Goal: Feedback & Contribution: Submit feedback/report problem

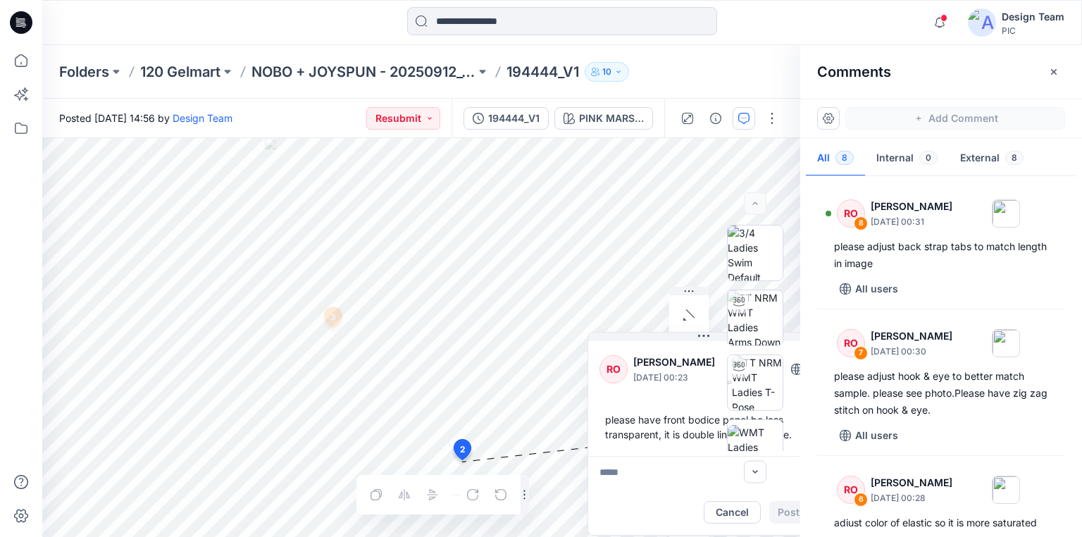
scroll to position [722, 0]
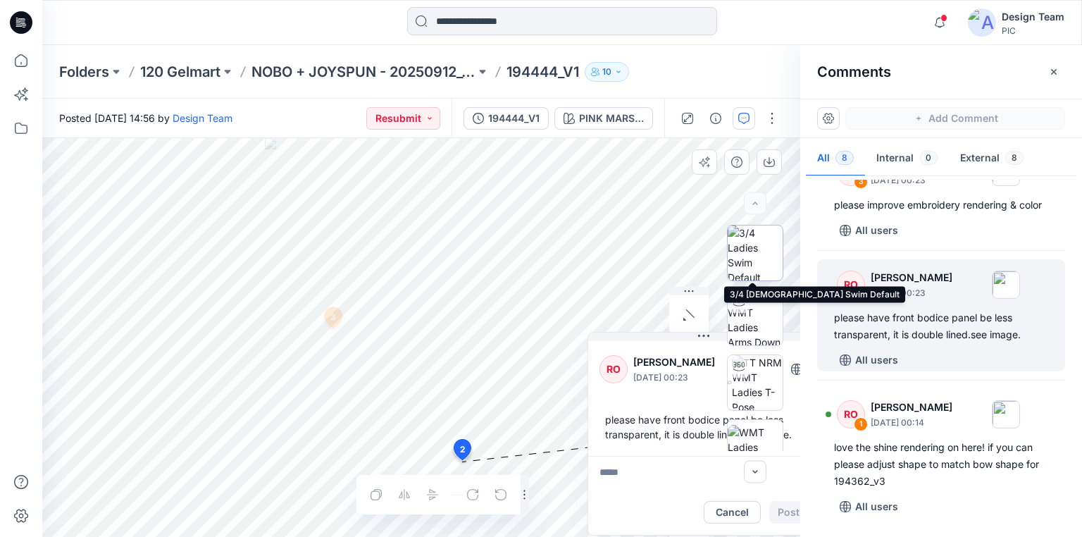
click at [751, 264] on img at bounding box center [755, 252] width 55 height 55
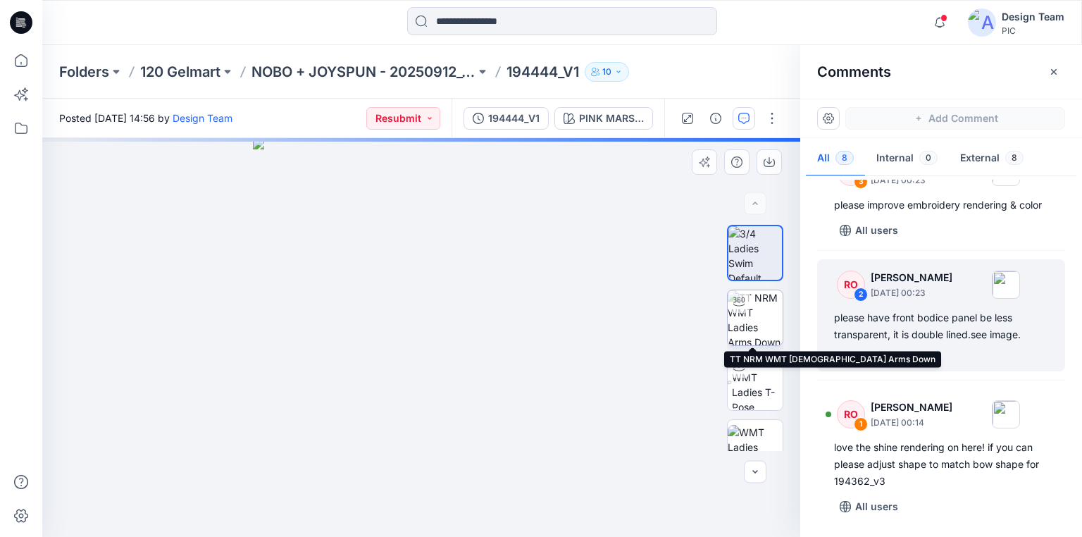
click at [750, 318] on img at bounding box center [755, 317] width 55 height 55
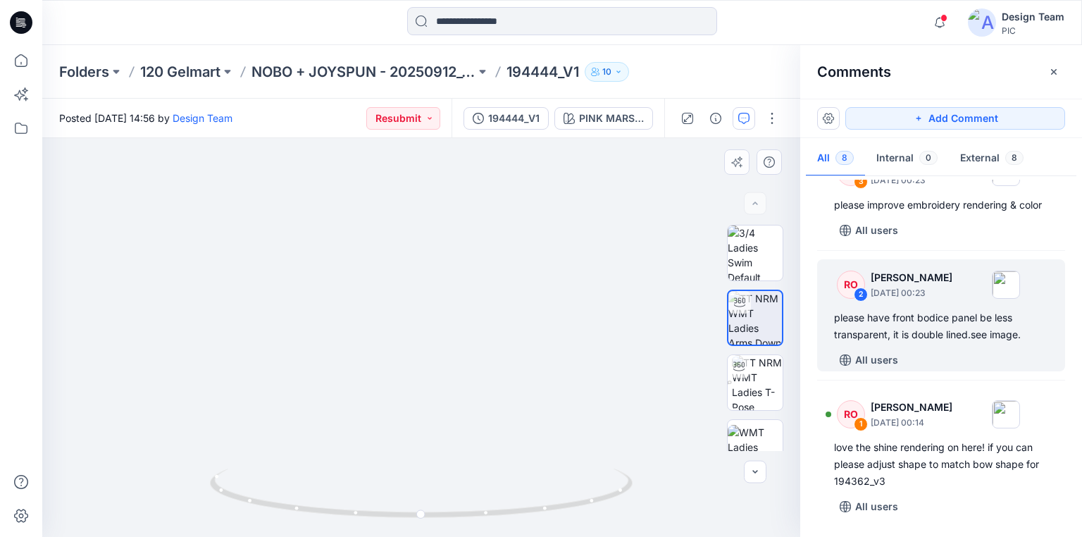
drag, startPoint x: 419, startPoint y: 278, endPoint x: 420, endPoint y: 163, distance: 114.9
drag, startPoint x: 507, startPoint y: 512, endPoint x: 531, endPoint y: 485, distance: 36.0
click at [531, 485] on icon at bounding box center [423, 495] width 426 height 53
drag, startPoint x: 528, startPoint y: 511, endPoint x: 317, endPoint y: 488, distance: 212.7
click at [317, 488] on icon at bounding box center [423, 495] width 426 height 53
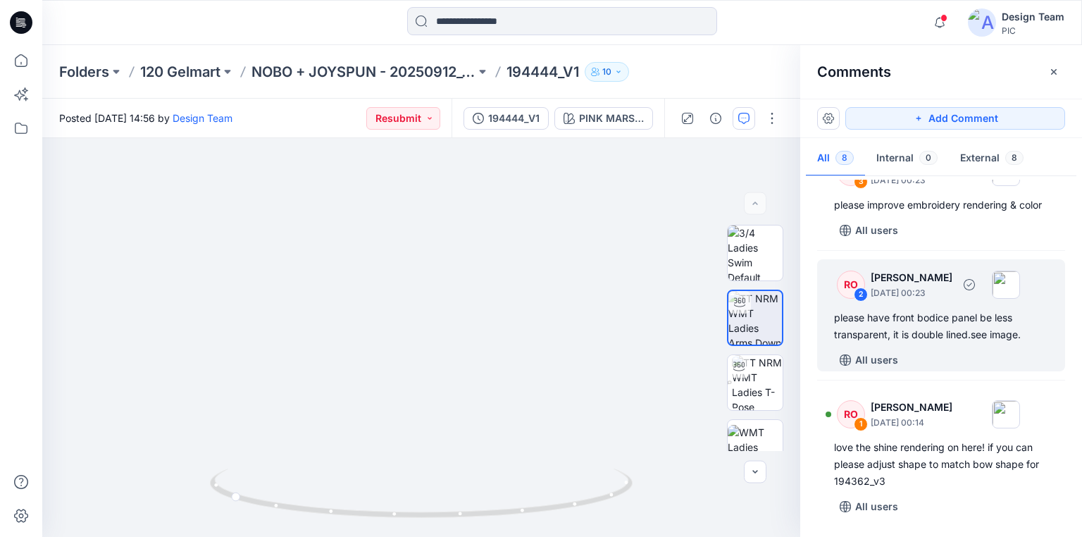
click at [900, 310] on div "please have front bodice panel be less transparent, it is double lined.see imag…" at bounding box center [941, 326] width 214 height 34
click at [946, 333] on div "please have front bodice panel be less transparent, it is double lined.see imag…" at bounding box center [941, 326] width 214 height 34
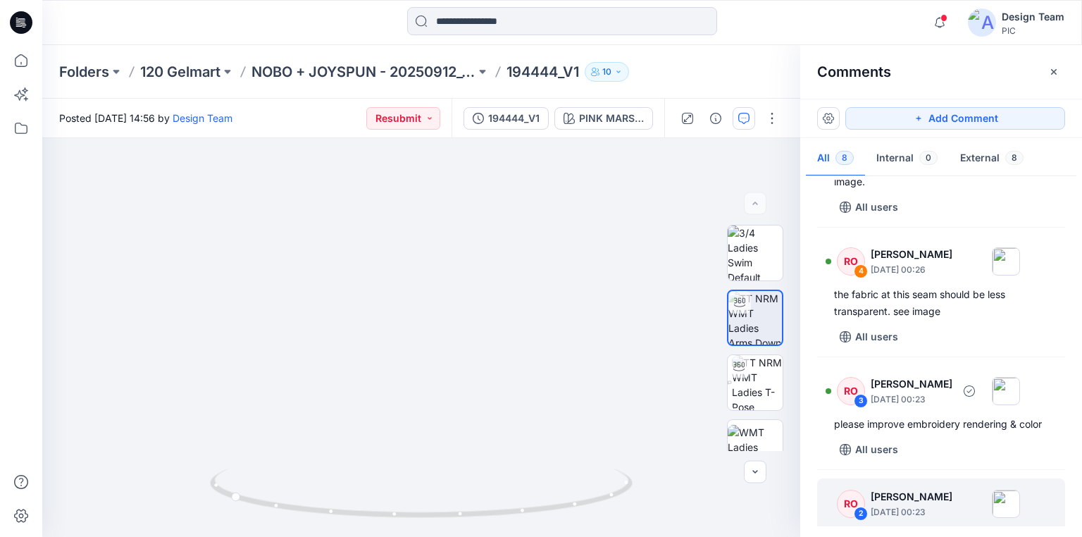
scroll to position [440, 0]
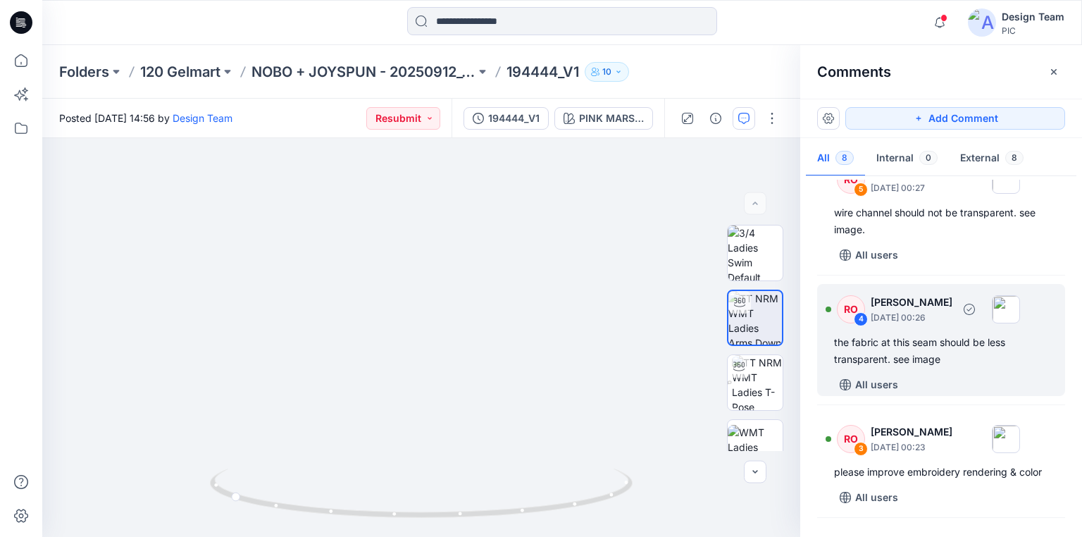
click at [953, 341] on div "the fabric at this seam should be less transparent. see image" at bounding box center [941, 351] width 214 height 34
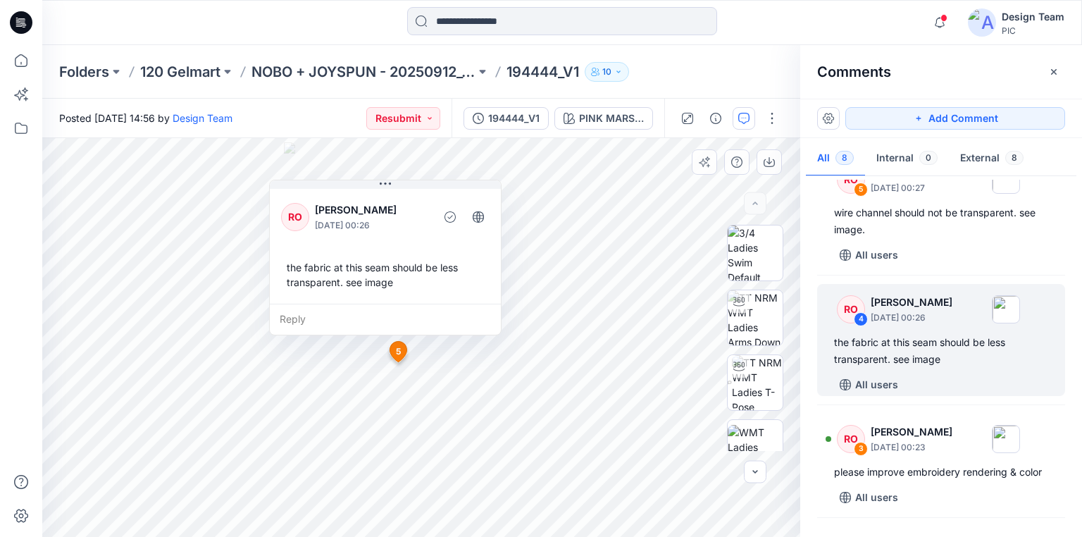
click at [304, 318] on div "Reply" at bounding box center [385, 319] width 231 height 31
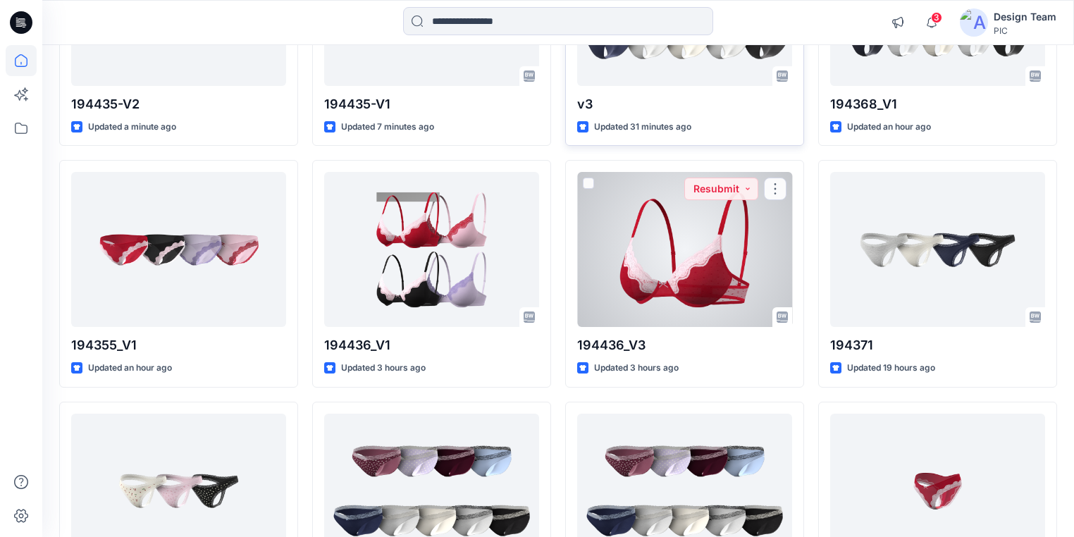
scroll to position [282, 0]
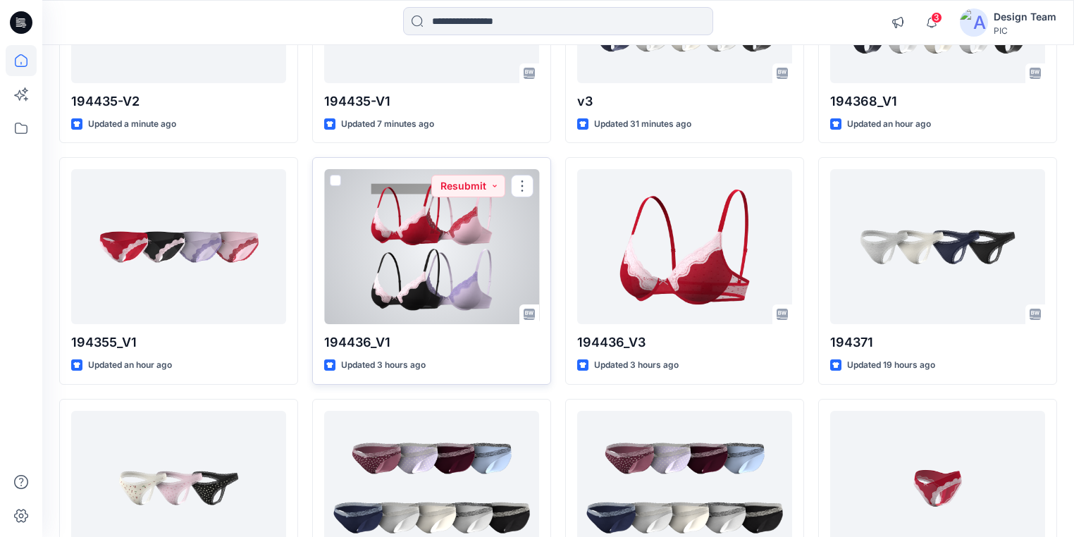
click at [497, 272] on div at bounding box center [431, 246] width 215 height 155
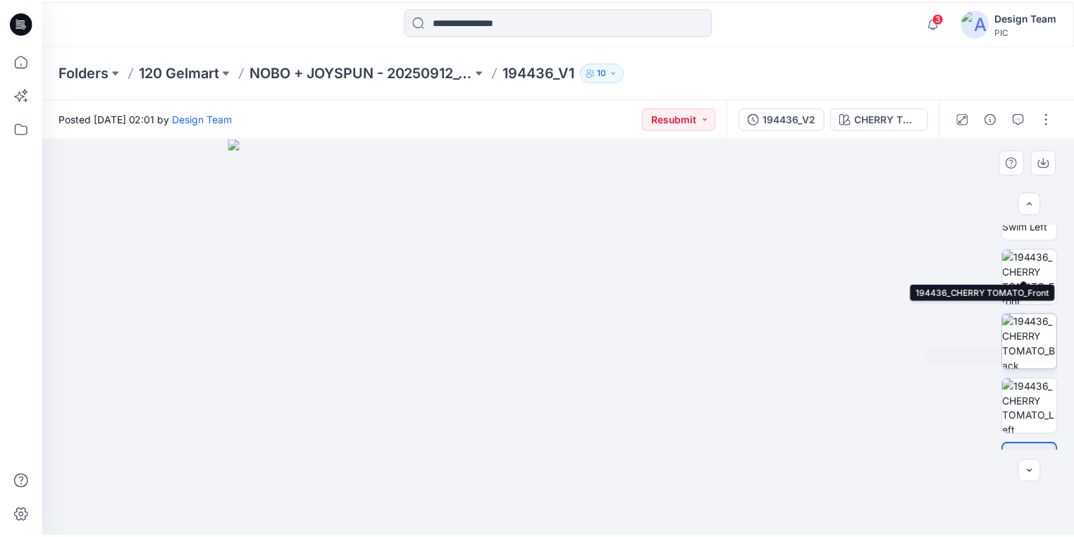
scroll to position [413, 0]
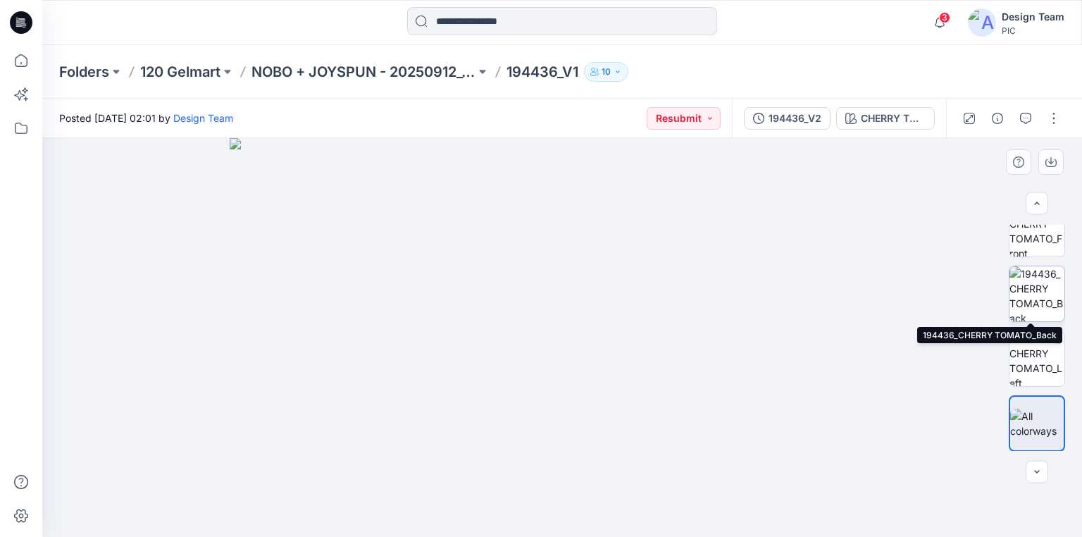
click at [1022, 303] on img at bounding box center [1037, 293] width 55 height 55
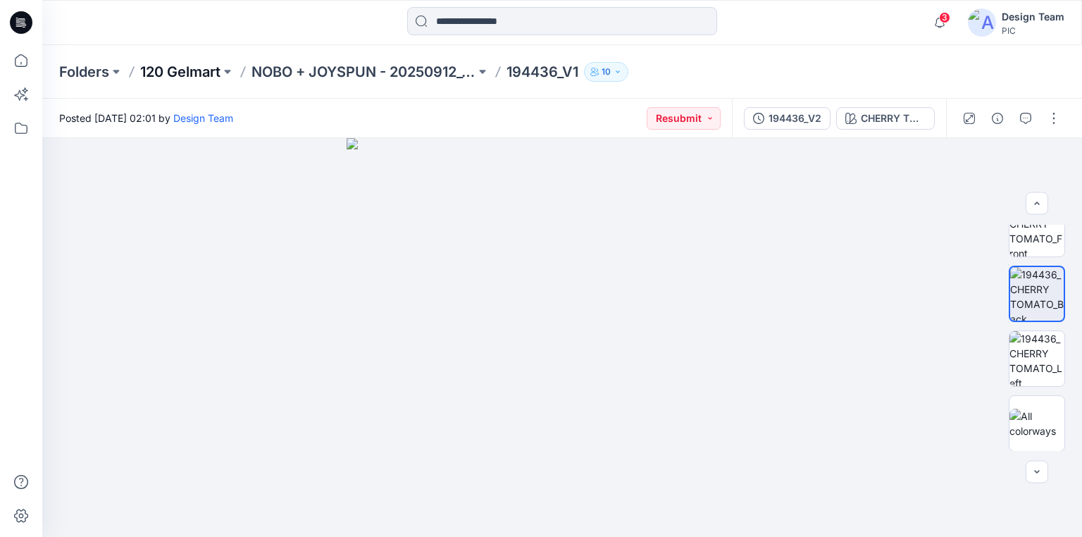
click at [201, 70] on p "120 Gelmart" at bounding box center [180, 72] width 80 height 20
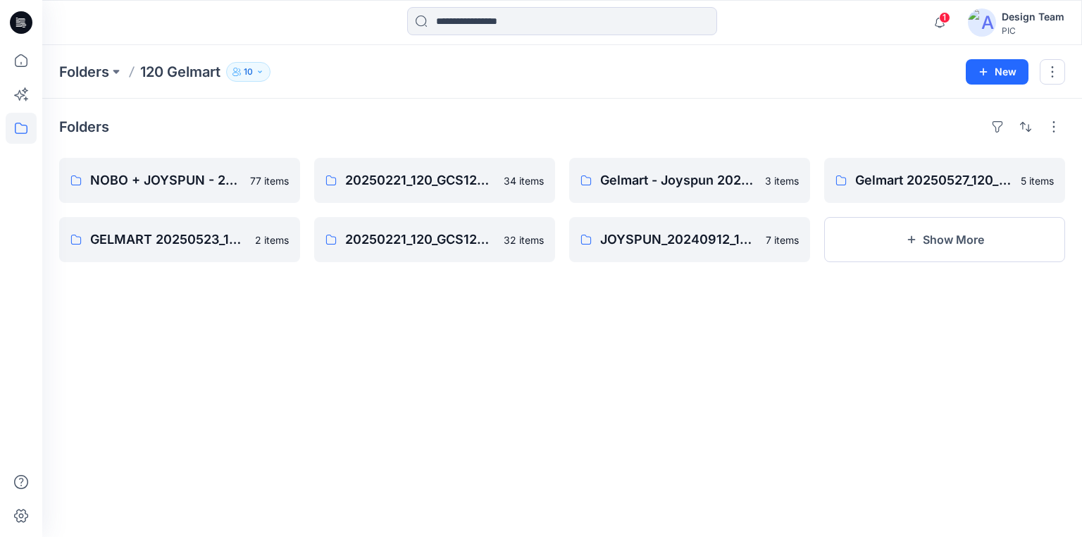
click at [19, 16] on icon at bounding box center [21, 22] width 23 height 23
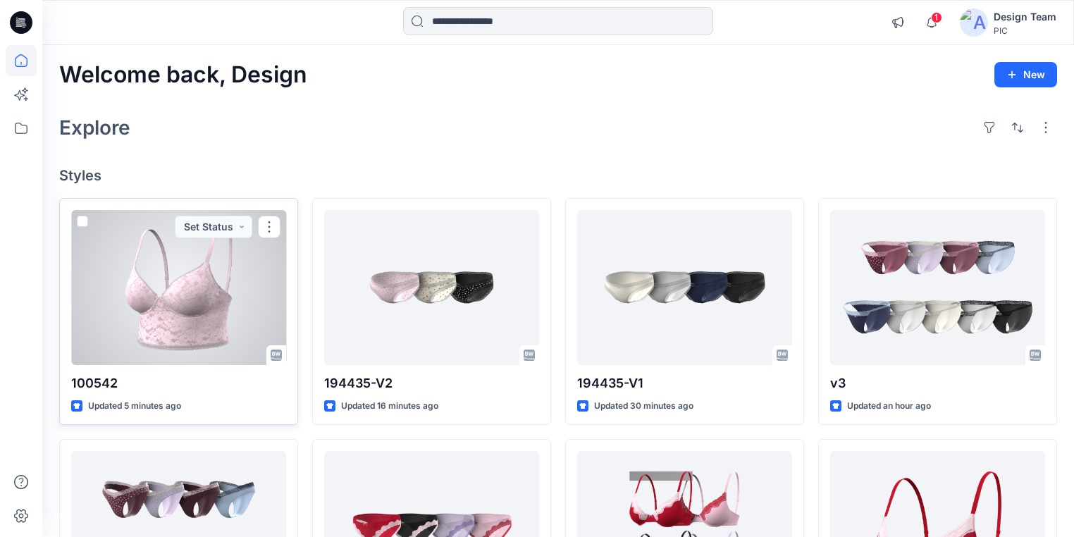
click at [176, 316] on div at bounding box center [178, 287] width 215 height 155
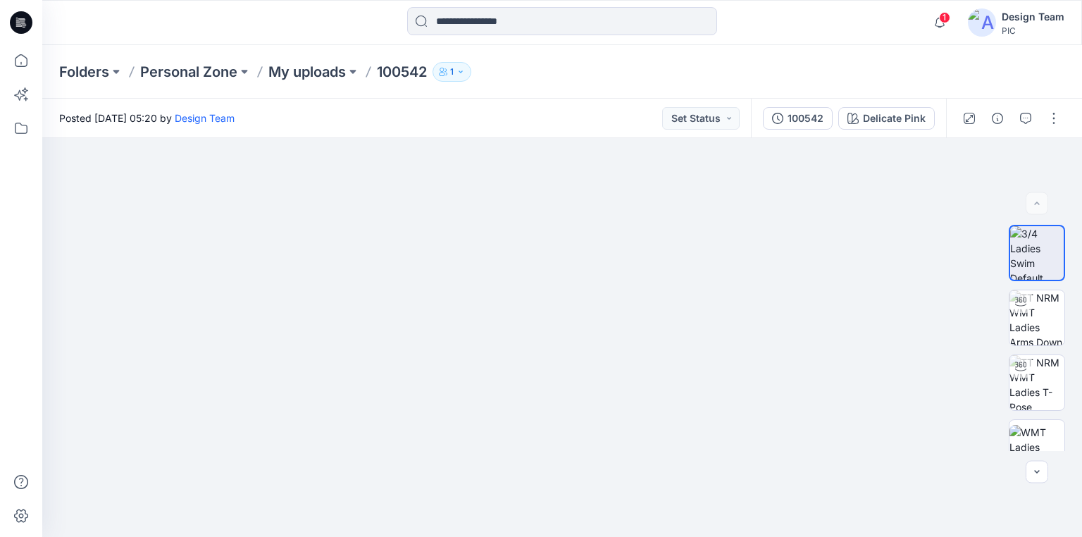
click at [14, 21] on icon at bounding box center [21, 22] width 23 height 23
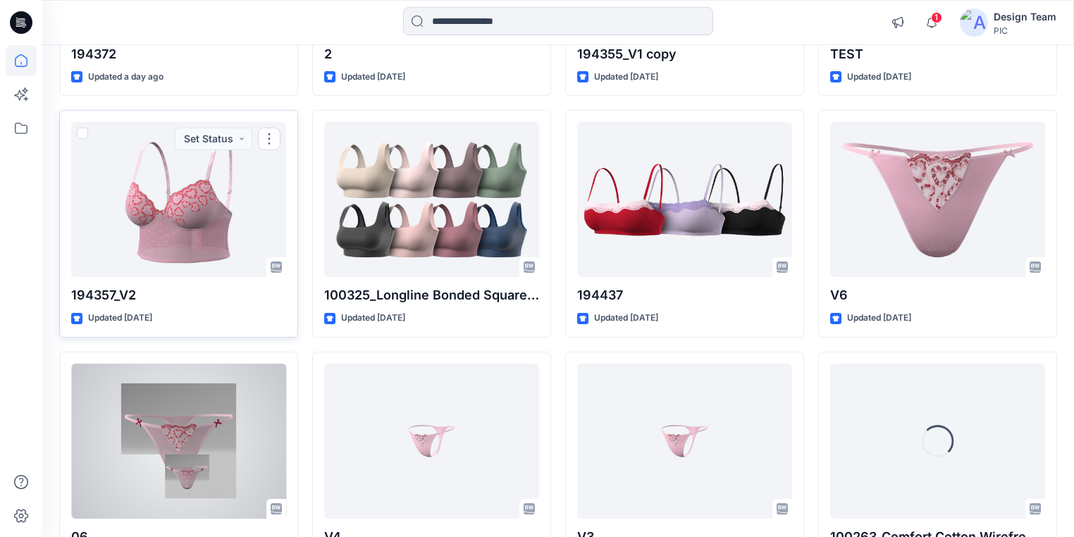
scroll to position [1330, 0]
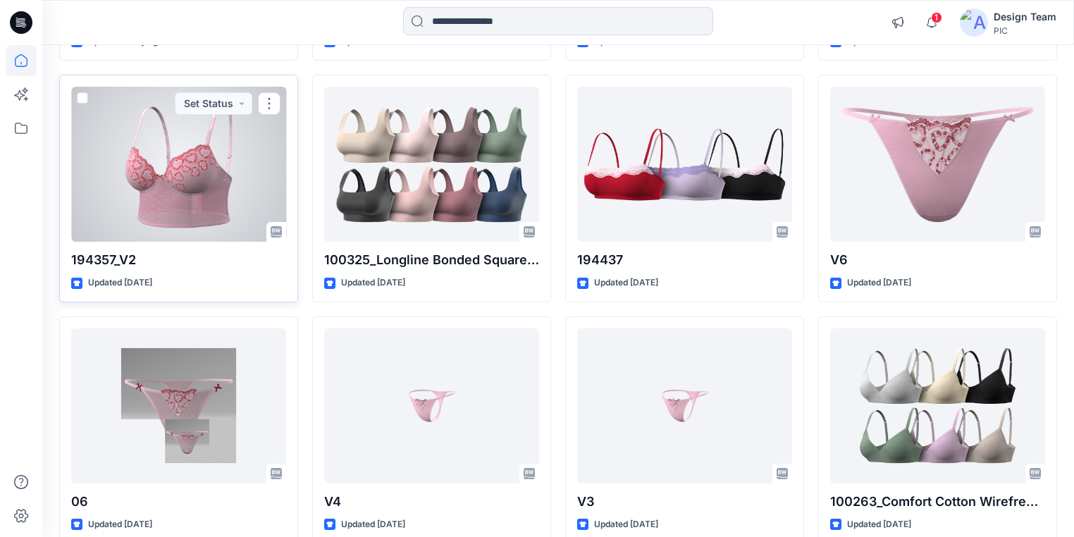
click at [197, 215] on div at bounding box center [178, 164] width 215 height 155
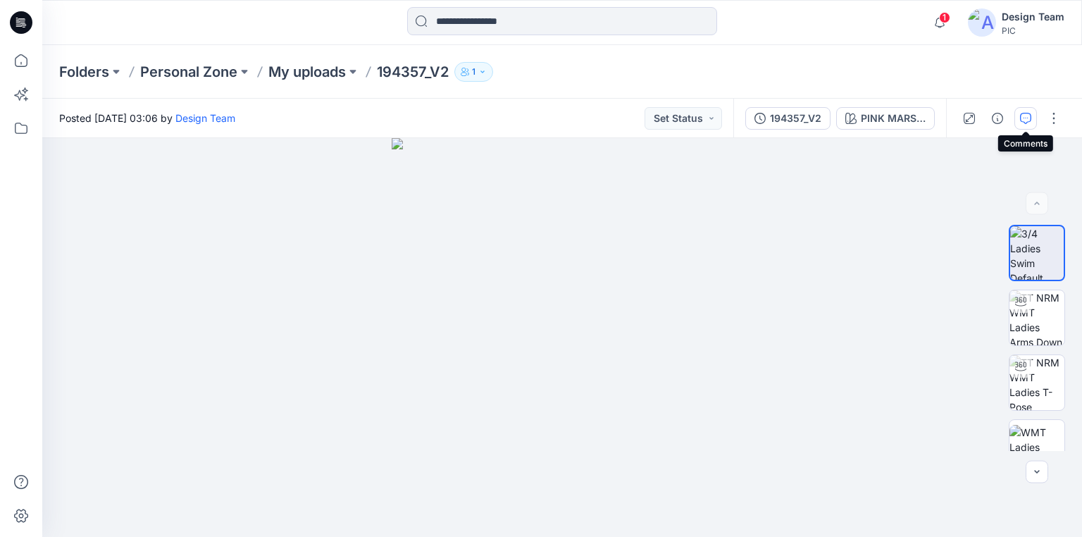
click at [1021, 116] on icon "button" at bounding box center [1025, 118] width 11 height 11
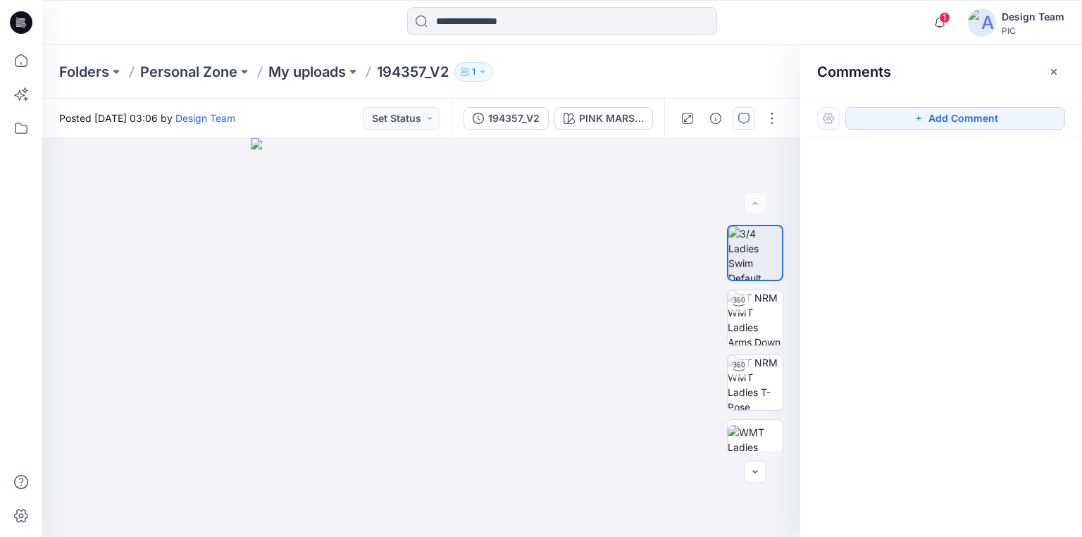
click at [20, 20] on icon at bounding box center [22, 20] width 6 height 1
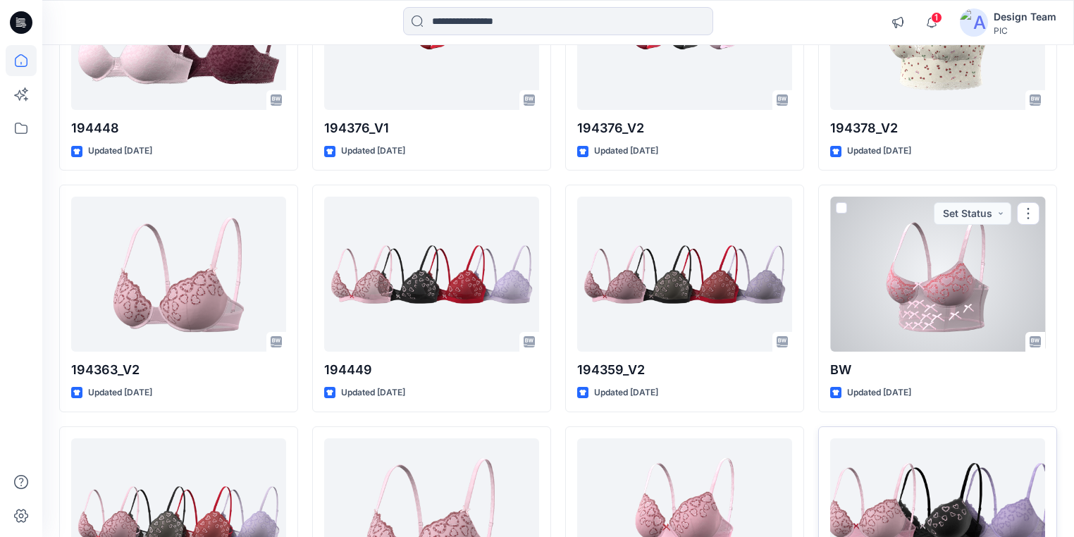
scroll to position [2607, 0]
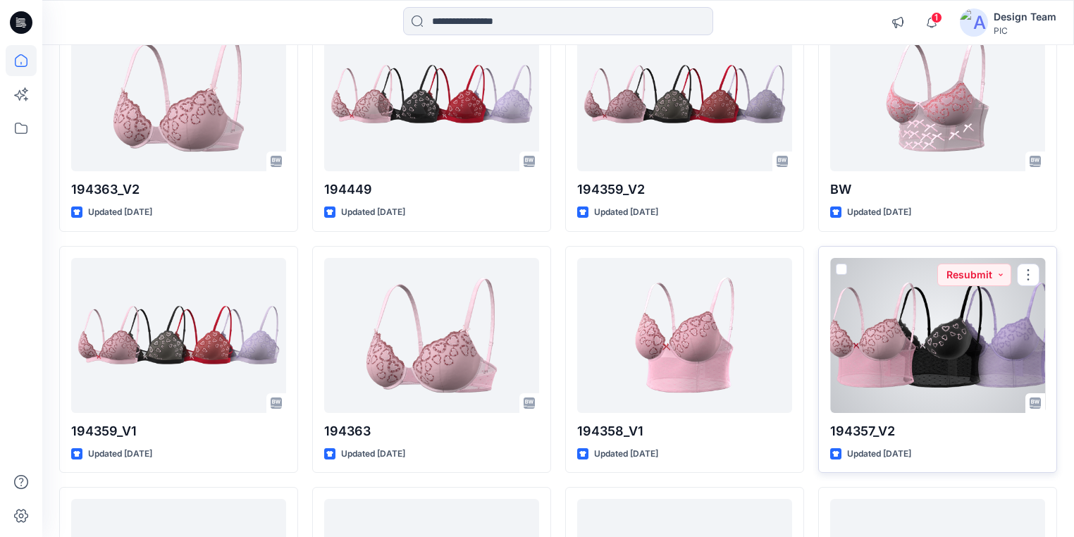
click at [930, 349] on div at bounding box center [937, 335] width 215 height 155
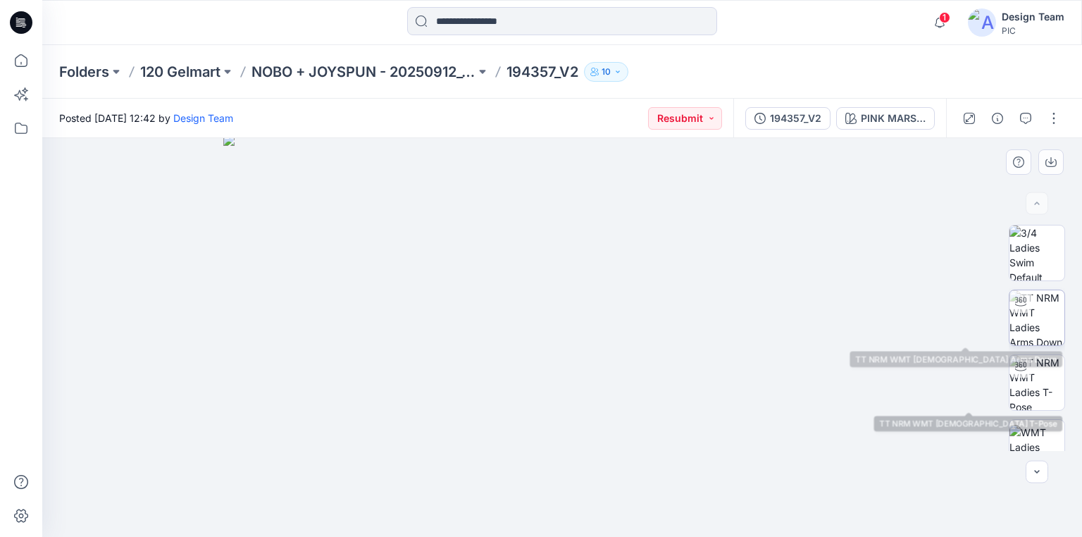
click at [1045, 328] on img at bounding box center [1037, 317] width 55 height 55
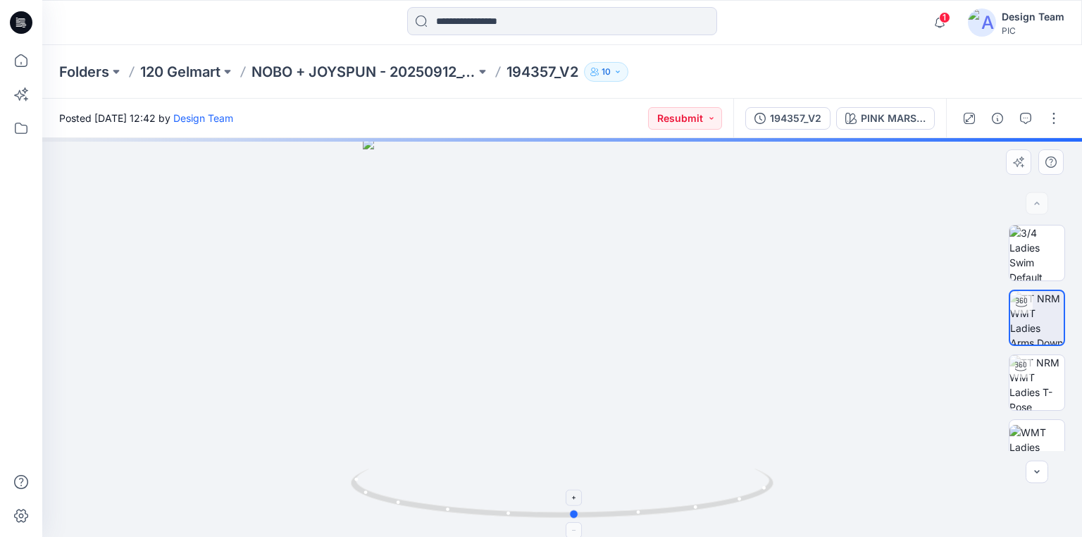
drag, startPoint x: 669, startPoint y: 517, endPoint x: 682, endPoint y: 498, distance: 22.9
click at [682, 498] on icon at bounding box center [564, 495] width 426 height 53
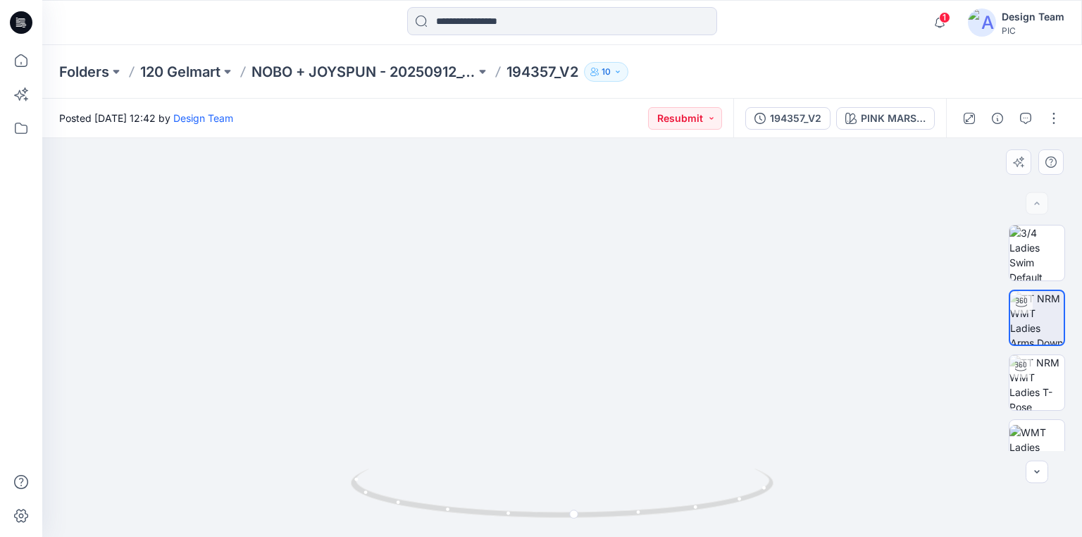
drag, startPoint x: 589, startPoint y: 451, endPoint x: 727, endPoint y: 240, distance: 252.5
click at [996, 115] on icon "button" at bounding box center [997, 118] width 11 height 11
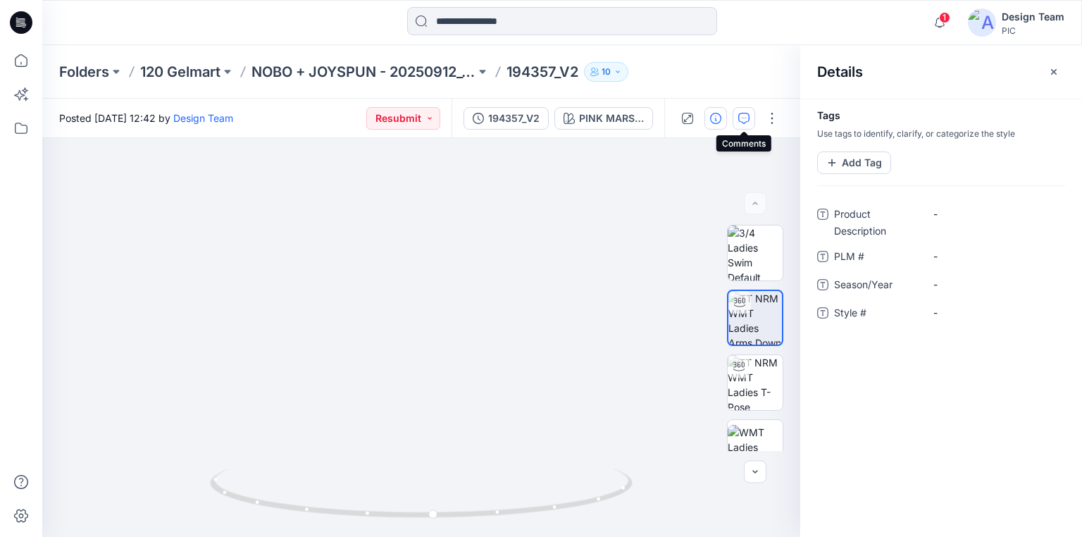
click at [744, 117] on icon "button" at bounding box center [744, 117] width 5 height 1
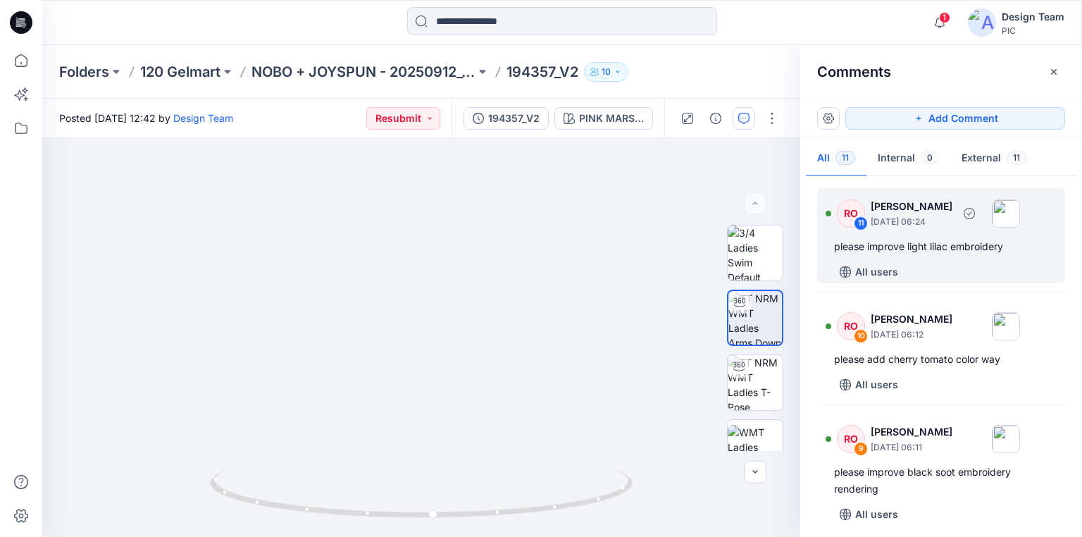
click at [891, 246] on div "please improve light lilac embroidery" at bounding box center [941, 246] width 214 height 17
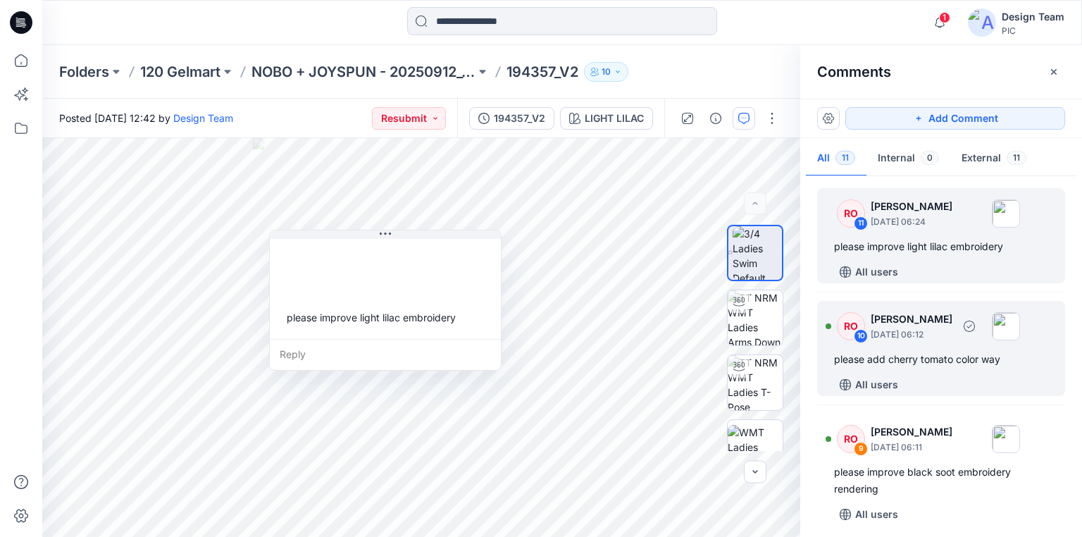
click at [888, 357] on div "please add cherry tomato color way" at bounding box center [941, 359] width 214 height 17
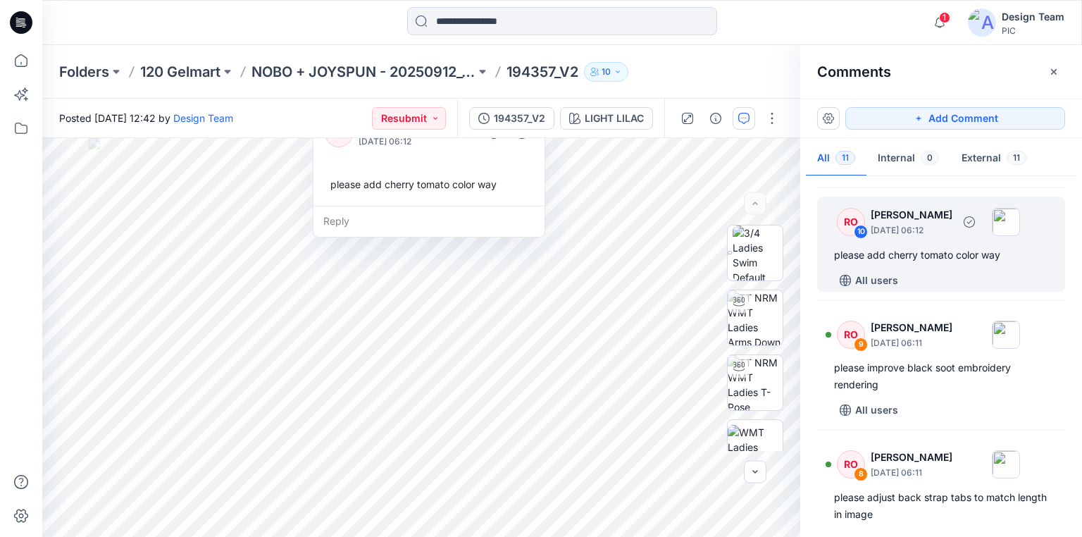
scroll to position [113, 0]
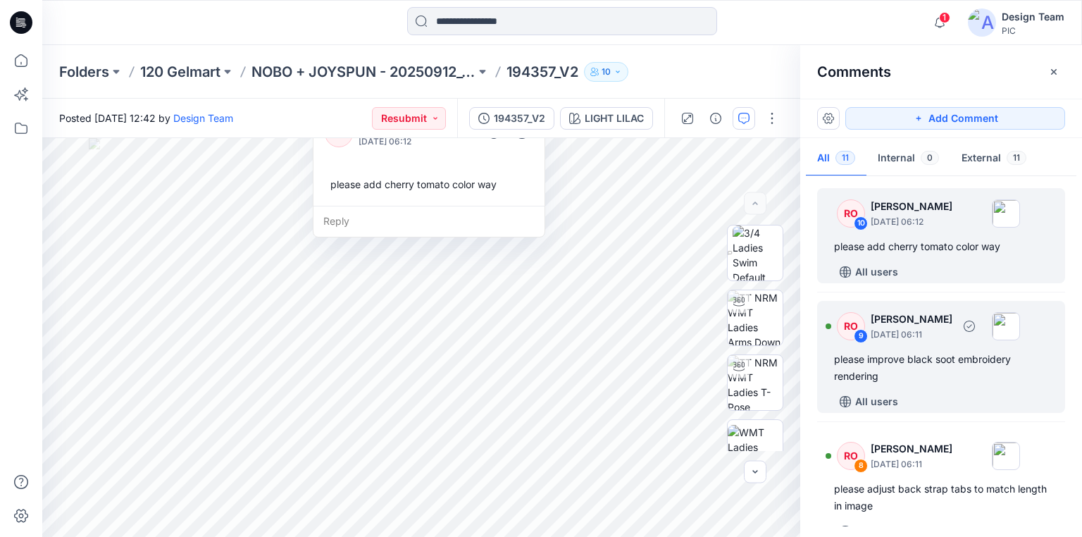
click at [908, 358] on div "please improve black soot embroidery rendering" at bounding box center [941, 368] width 214 height 34
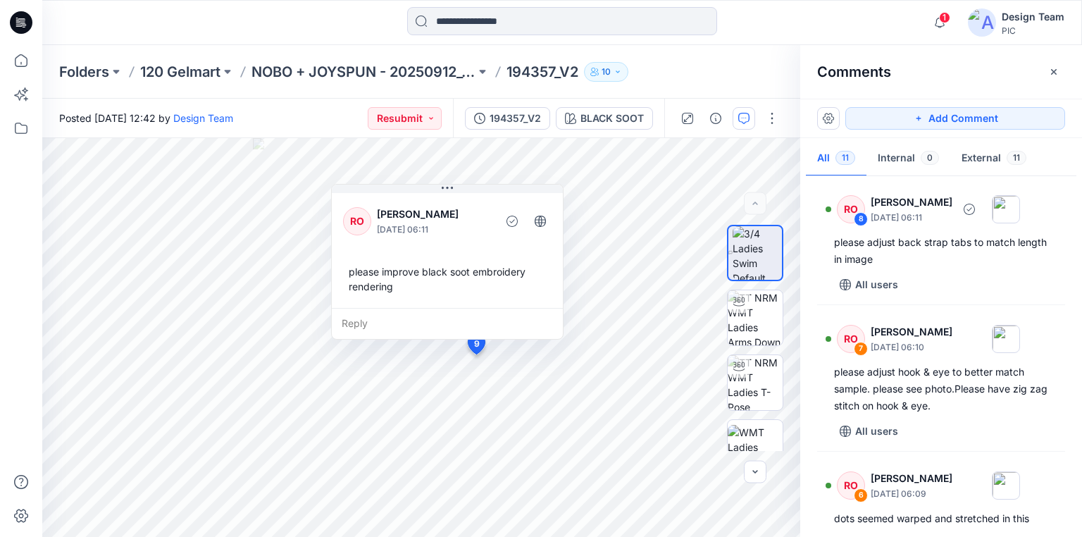
scroll to position [395, 0]
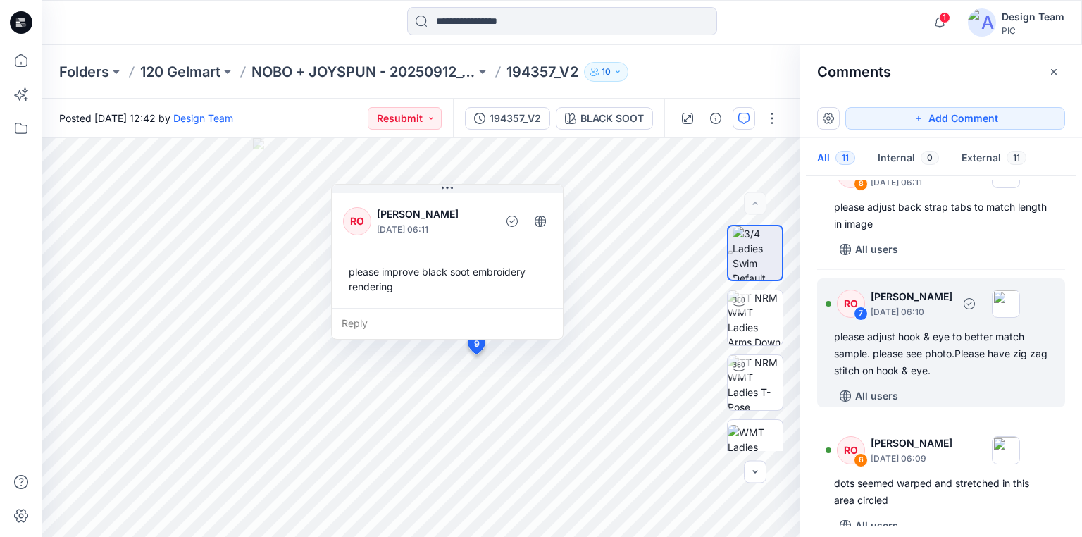
click at [905, 359] on div "please adjust hook & eye to better match sample. please see photo.Please have z…" at bounding box center [941, 353] width 214 height 51
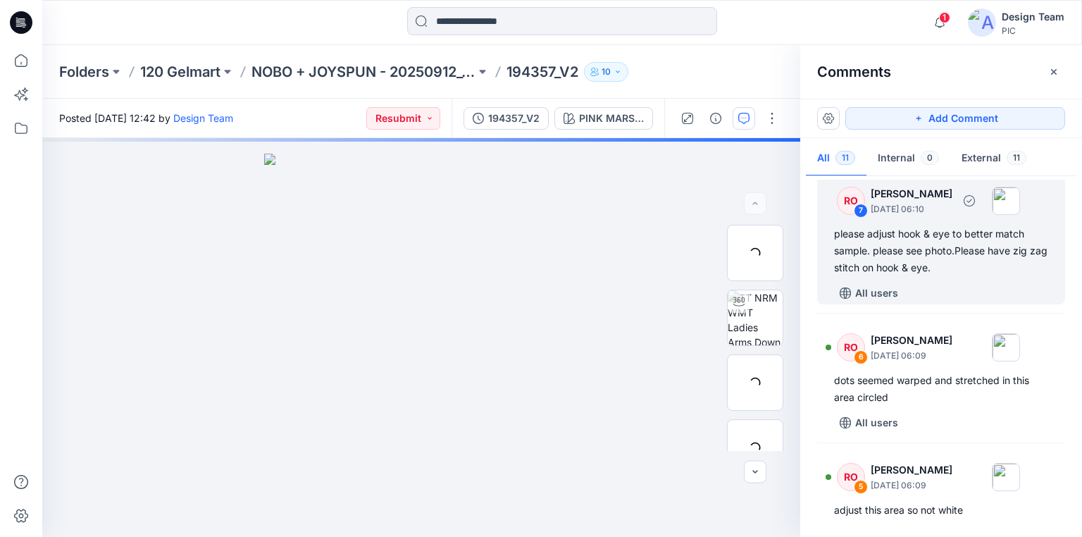
scroll to position [507, 0]
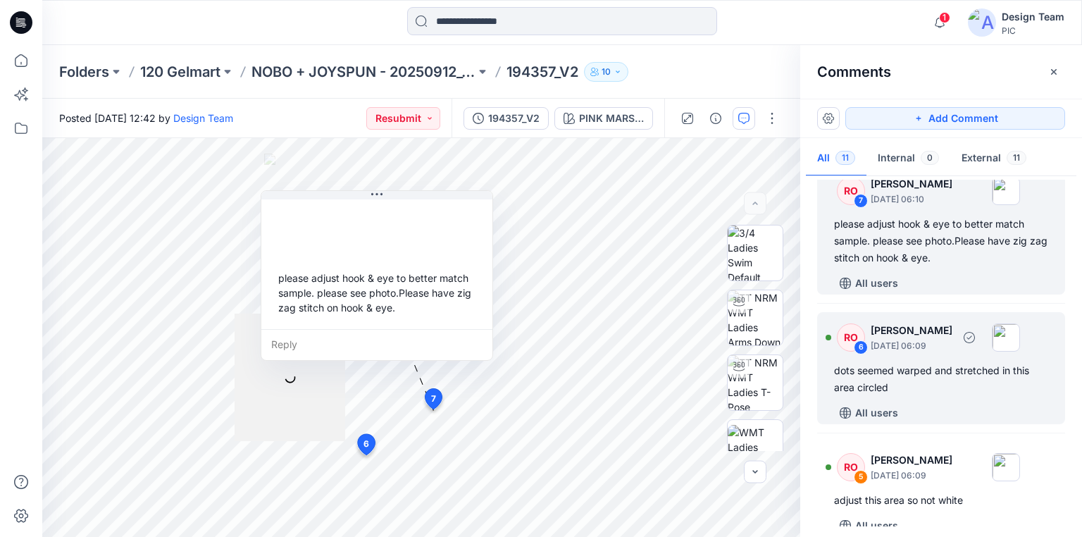
click at [899, 371] on div "dots seemed warped and stretched in this area circled" at bounding box center [941, 379] width 214 height 34
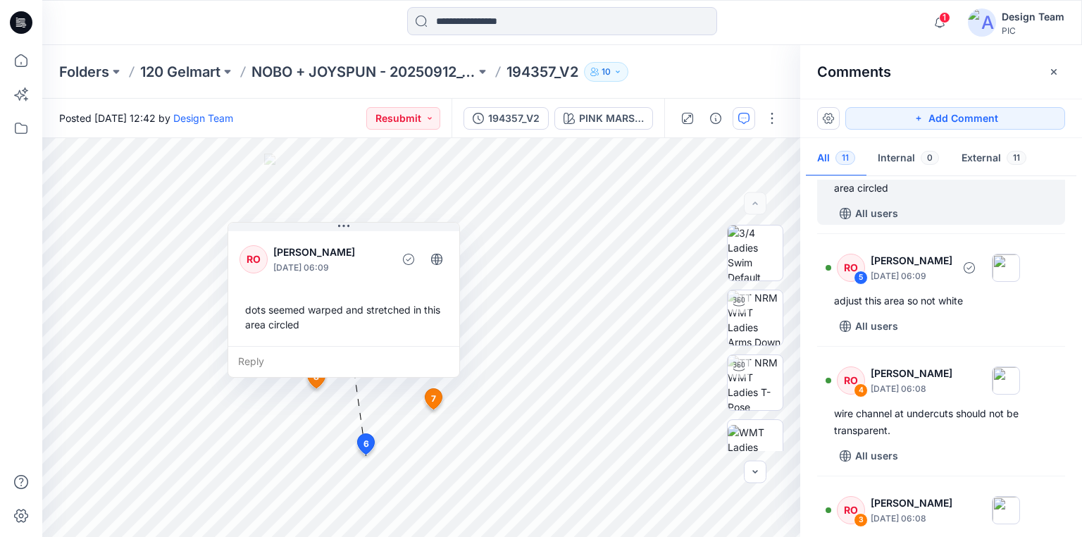
scroll to position [733, 0]
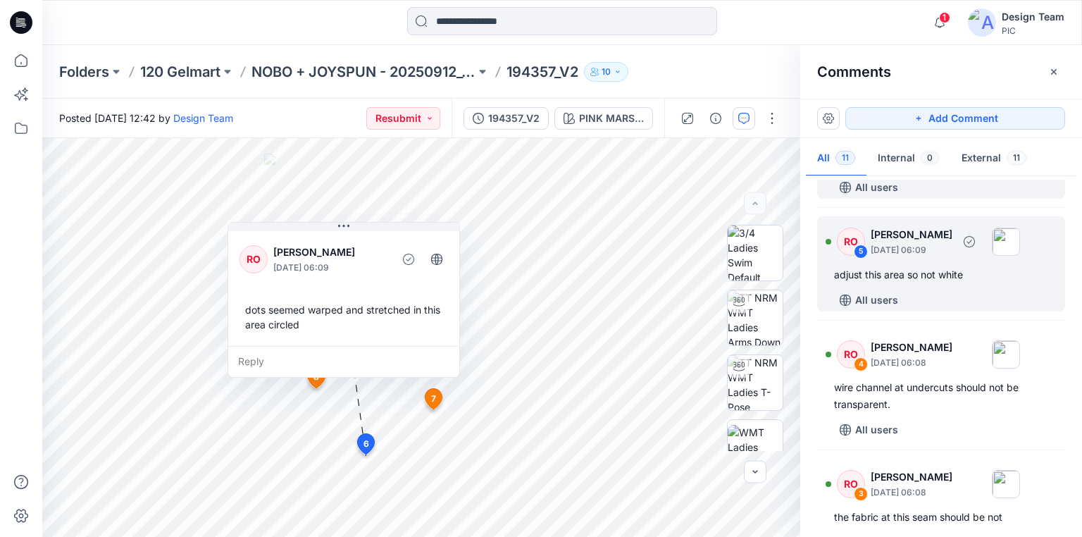
click at [888, 276] on div "adjust this area so not white" at bounding box center [941, 274] width 214 height 17
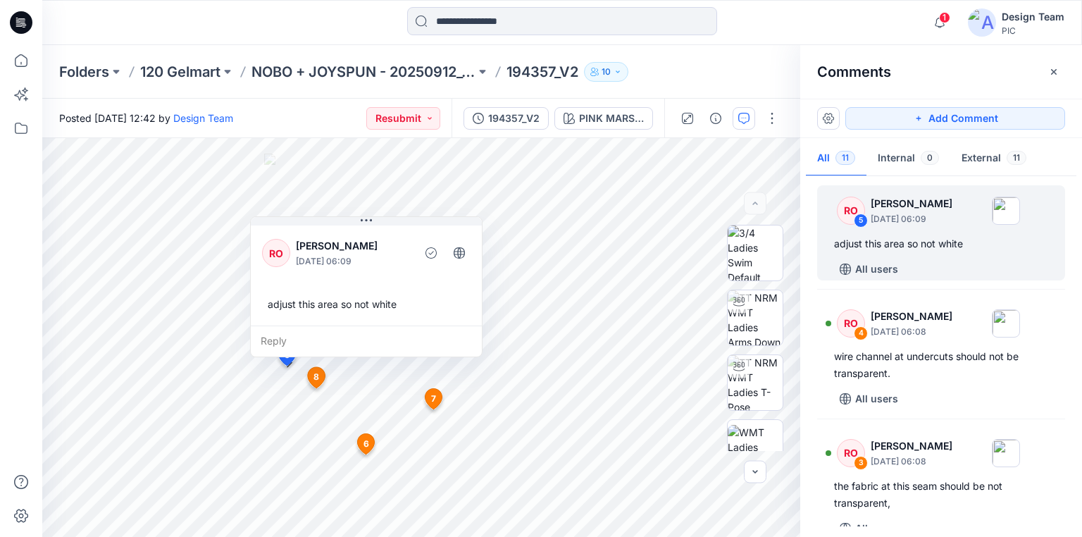
scroll to position [789, 0]
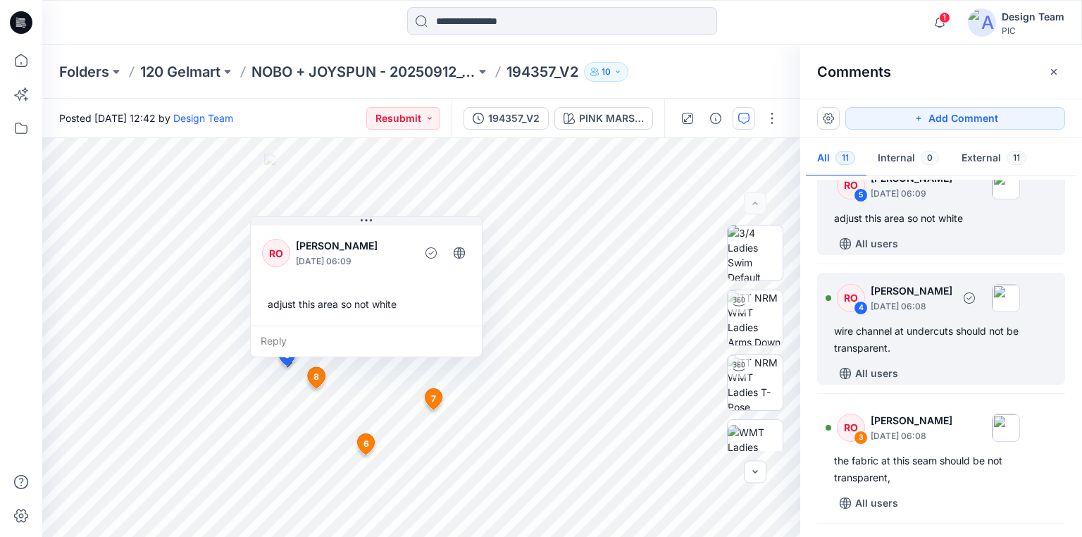
click at [904, 331] on div "wire channel at undercuts should not be transparent." at bounding box center [941, 340] width 214 height 34
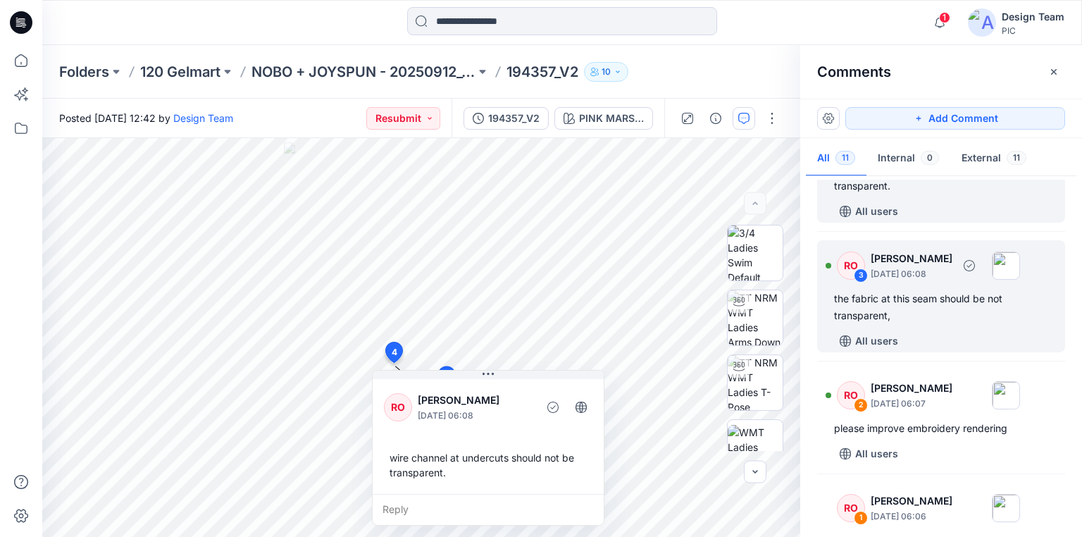
scroll to position [958, 0]
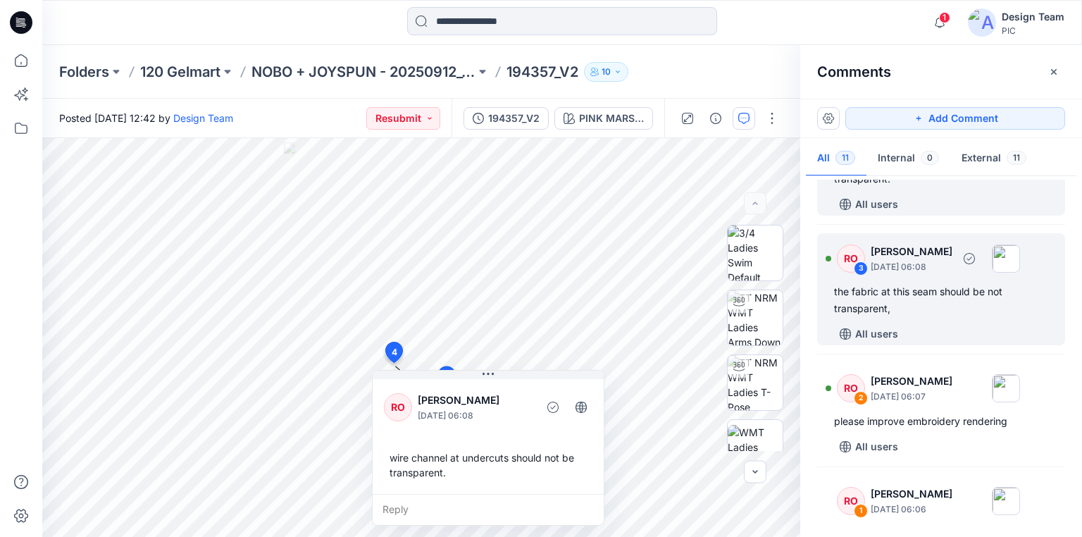
click at [888, 293] on div "the fabric at this seam should be not transparent," at bounding box center [941, 300] width 214 height 34
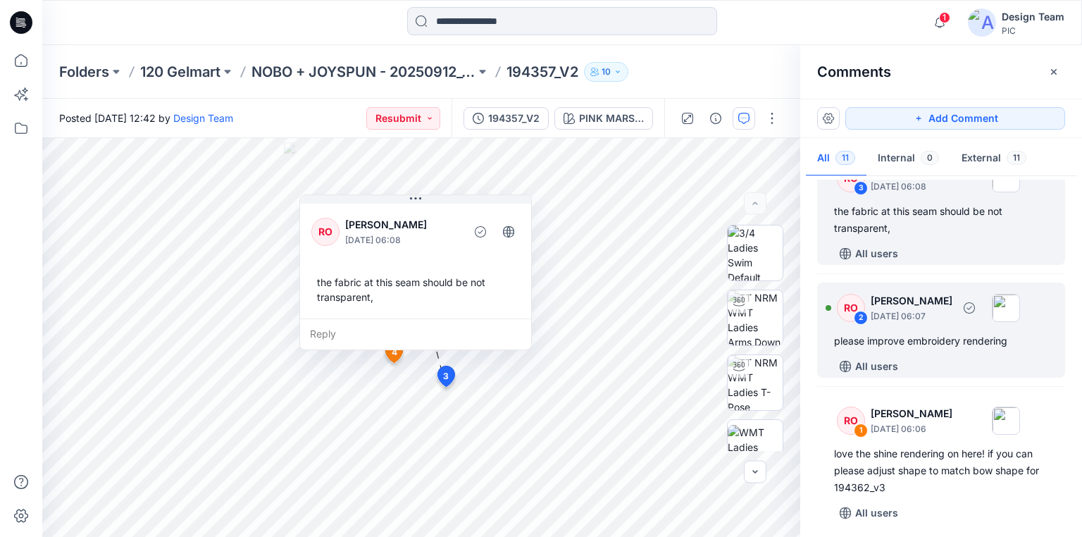
scroll to position [1043, 0]
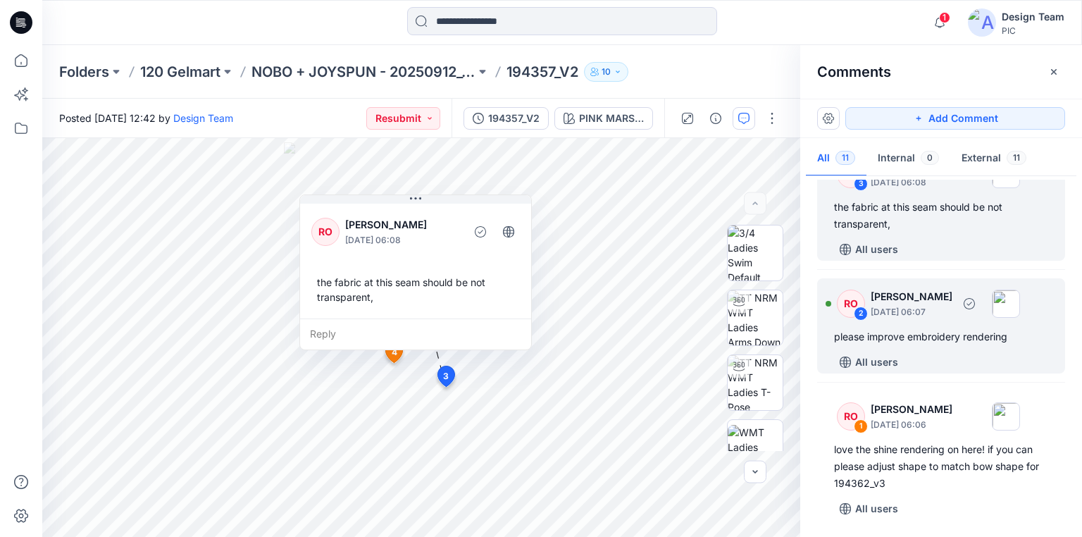
click at [912, 338] on div "please improve embroidery rendering" at bounding box center [941, 336] width 214 height 17
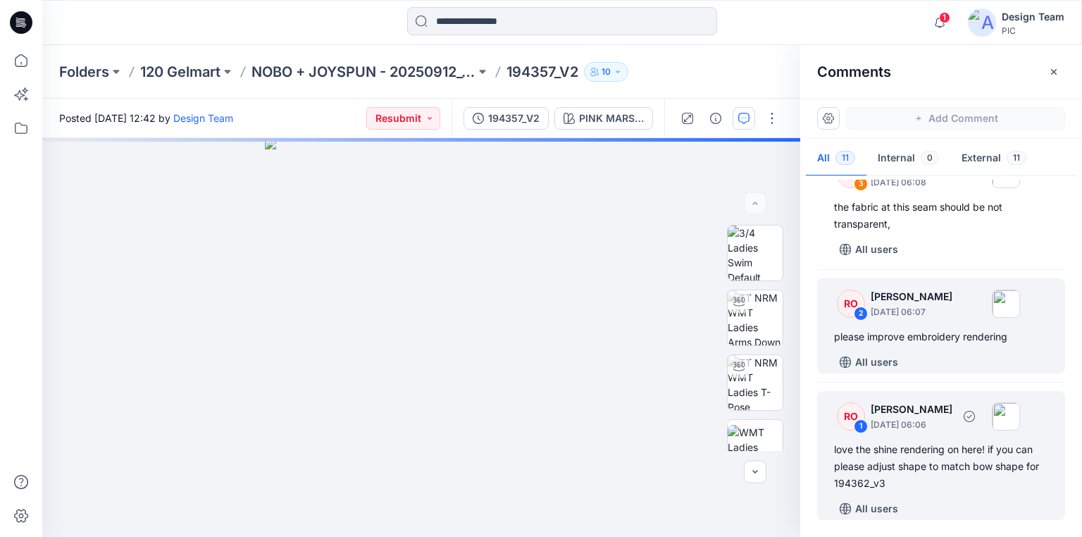
click at [908, 462] on div "love the shine rendering on here! if you can please adjust shape to match bow s…" at bounding box center [941, 466] width 214 height 51
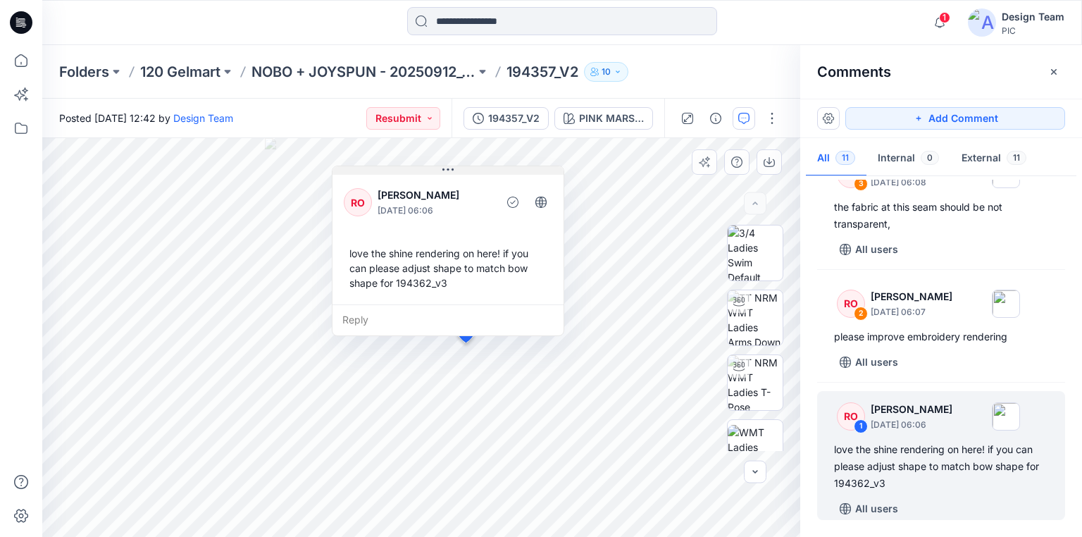
drag, startPoint x: 395, startPoint y: 218, endPoint x: 471, endPoint y: 169, distance: 90.1
click at [471, 169] on button at bounding box center [448, 170] width 231 height 8
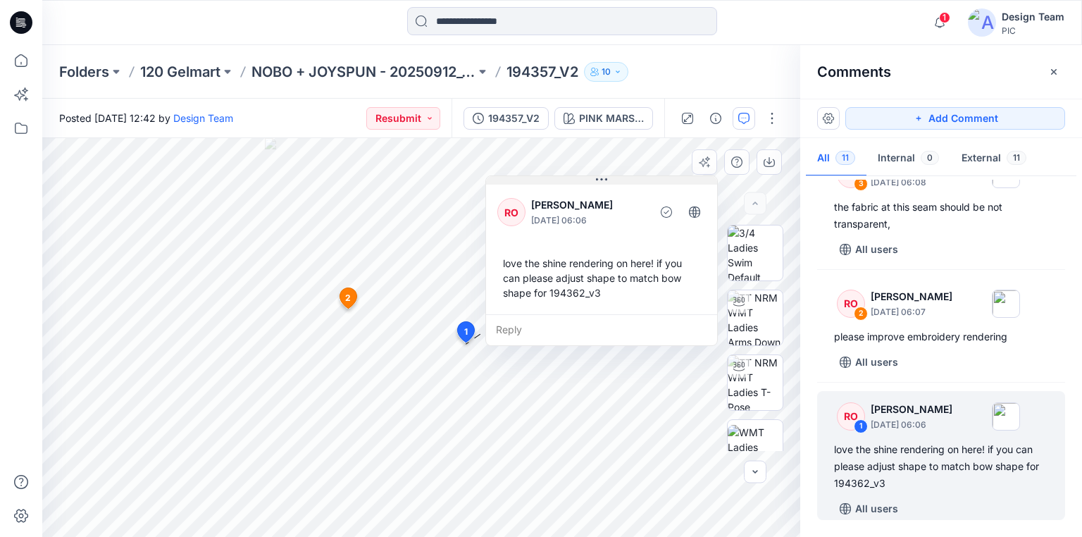
drag, startPoint x: 428, startPoint y: 171, endPoint x: 630, endPoint y: 189, distance: 203.0
click at [630, 185] on button at bounding box center [601, 180] width 231 height 8
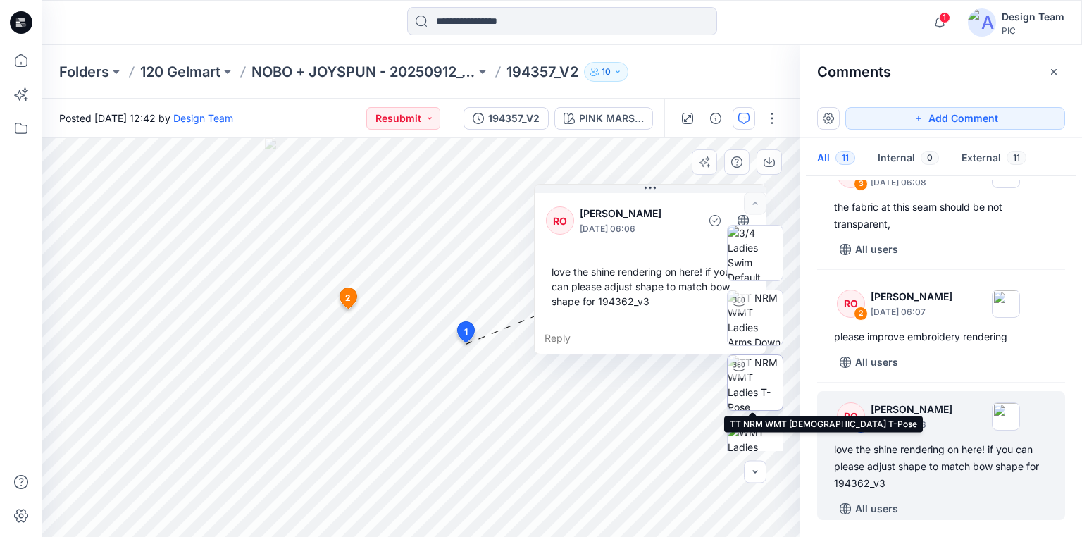
click at [754, 379] on img at bounding box center [755, 382] width 55 height 55
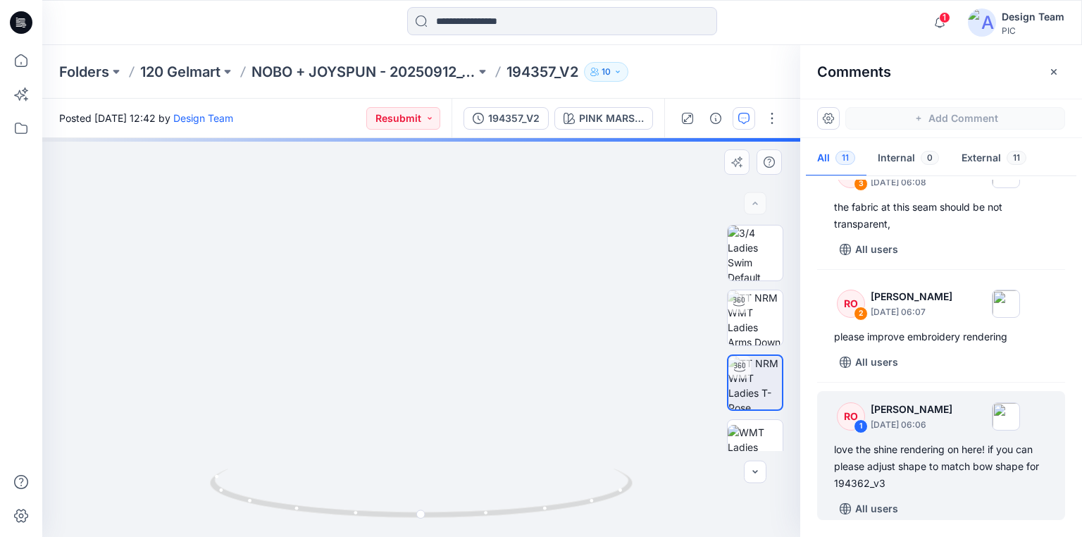
drag, startPoint x: 406, startPoint y: 412, endPoint x: 419, endPoint y: 283, distance: 130.3
drag, startPoint x: 528, startPoint y: 516, endPoint x: 447, endPoint y: 507, distance: 82.2
click at [447, 507] on icon at bounding box center [423, 495] width 426 height 53
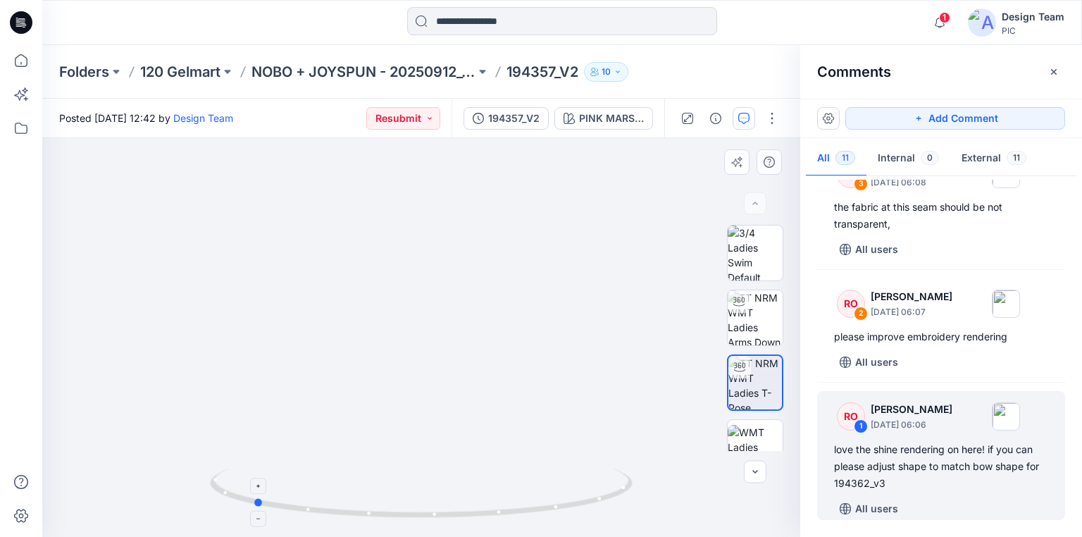
drag, startPoint x: 582, startPoint y: 508, endPoint x: 495, endPoint y: 501, distance: 87.0
click at [495, 501] on icon at bounding box center [423, 495] width 426 height 53
drag, startPoint x: 442, startPoint y: 519, endPoint x: 535, endPoint y: 519, distance: 93.7
click at [535, 519] on icon at bounding box center [423, 495] width 426 height 53
drag, startPoint x: 293, startPoint y: 509, endPoint x: 169, endPoint y: 494, distance: 124.9
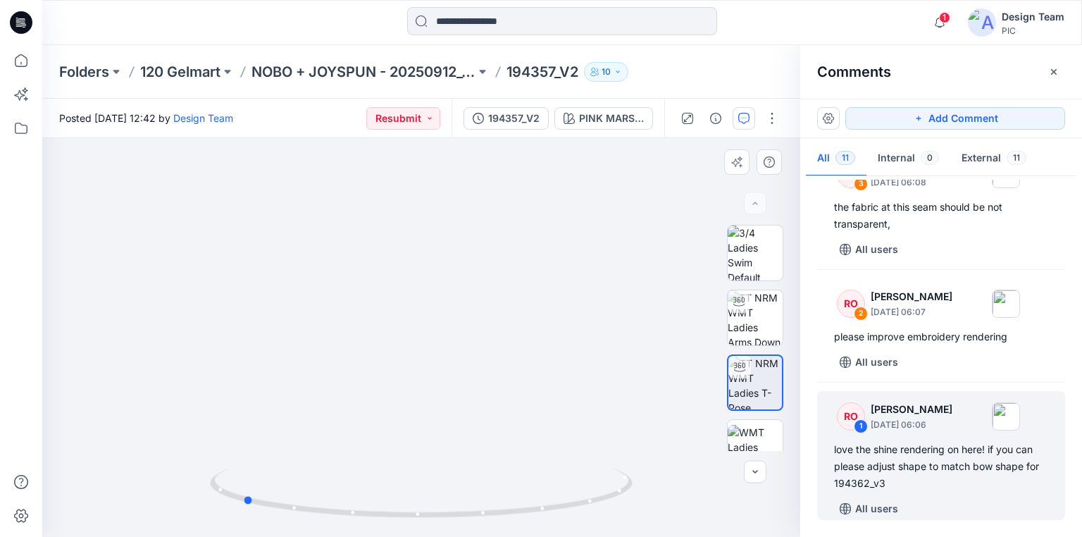
click at [169, 494] on div at bounding box center [421, 337] width 758 height 399
drag, startPoint x: 514, startPoint y: 515, endPoint x: 686, endPoint y: 499, distance: 172.0
click at [686, 499] on div at bounding box center [421, 337] width 758 height 399
click at [893, 466] on div "love the shine rendering on here! if you can please adjust shape to match bow s…" at bounding box center [941, 466] width 214 height 51
drag, startPoint x: 611, startPoint y: 495, endPoint x: 609, endPoint y: 511, distance: 16.3
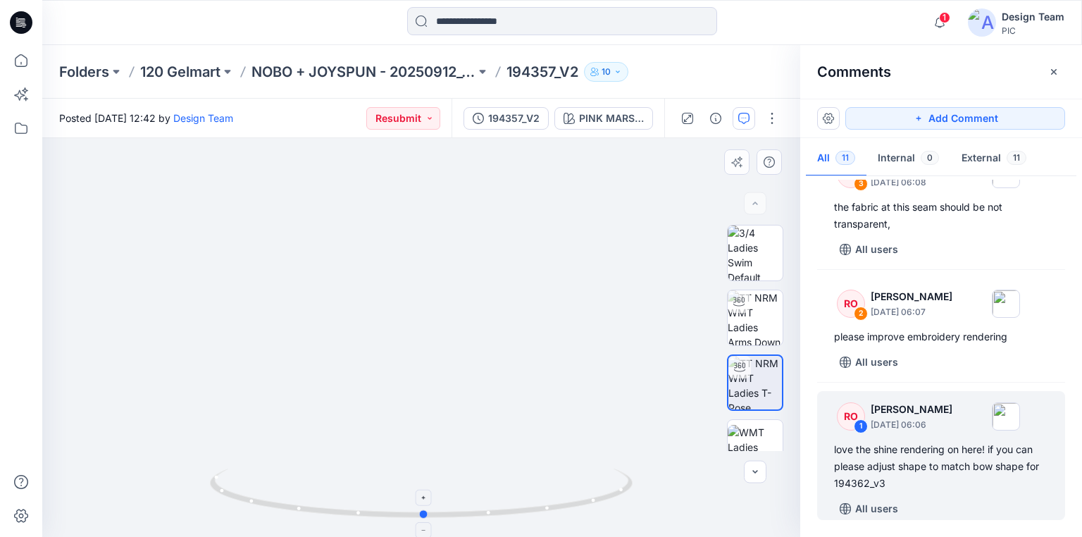
click at [609, 511] on icon at bounding box center [423, 495] width 426 height 53
drag, startPoint x: 590, startPoint y: 506, endPoint x: 421, endPoint y: 490, distance: 169.9
click at [421, 490] on icon at bounding box center [423, 495] width 426 height 53
click at [904, 460] on div "love the shine rendering on here! if you can please adjust shape to match bow s…" at bounding box center [941, 466] width 214 height 51
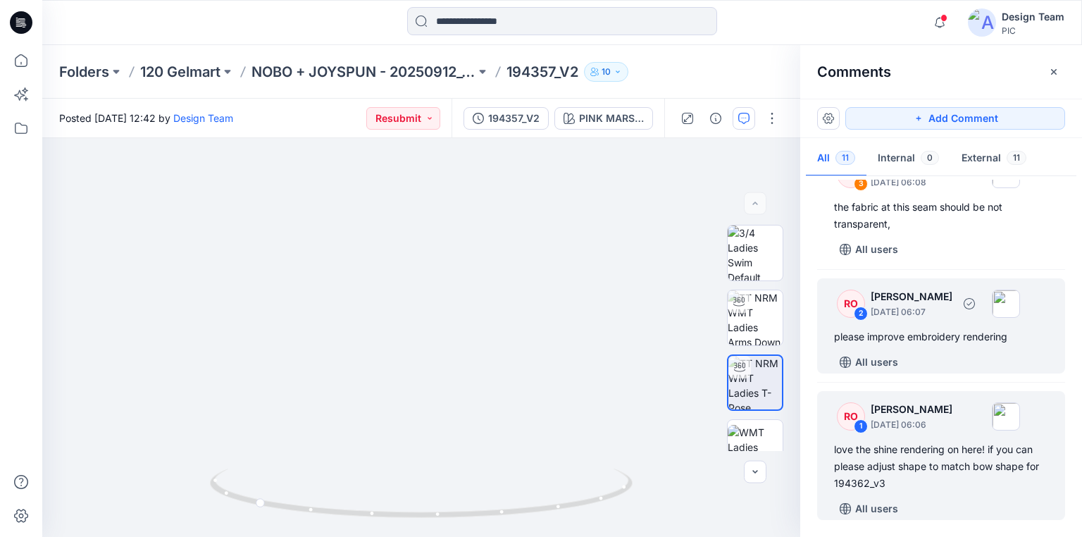
click at [904, 338] on div "please improve embroidery rendering" at bounding box center [941, 336] width 214 height 17
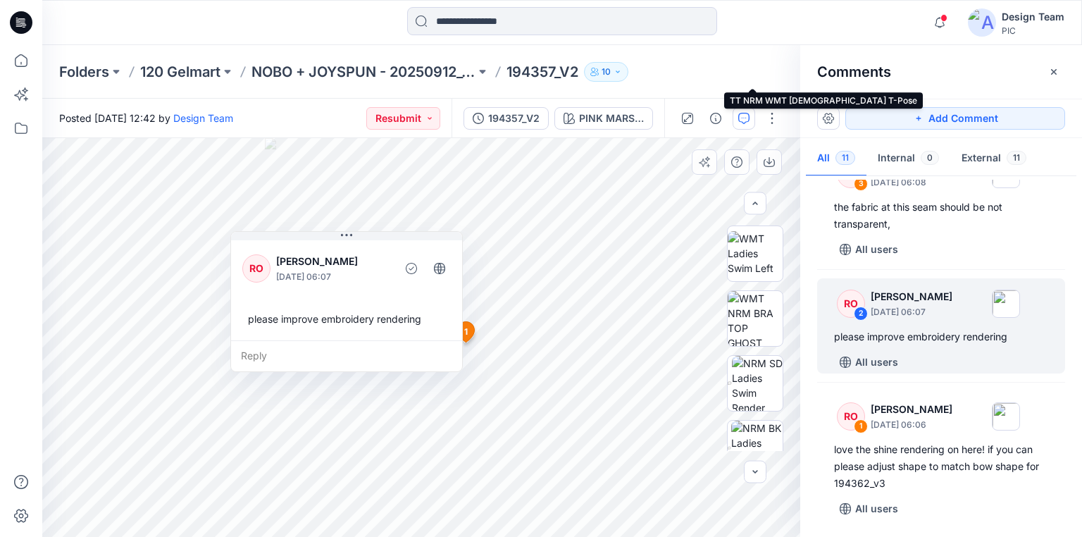
scroll to position [338, 0]
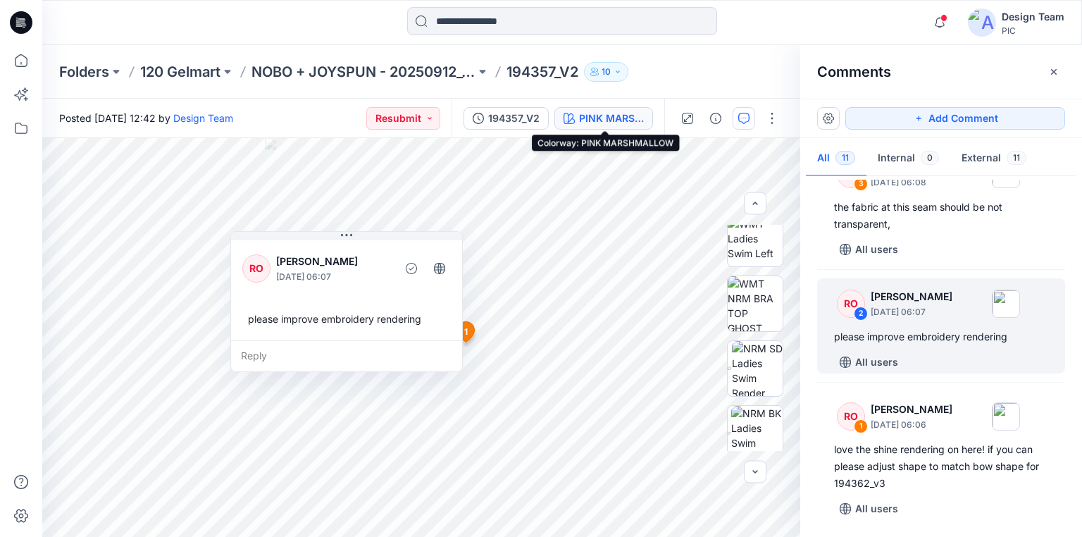
click at [622, 118] on div "PINK MARSHMALLOW" at bounding box center [611, 119] width 65 height 16
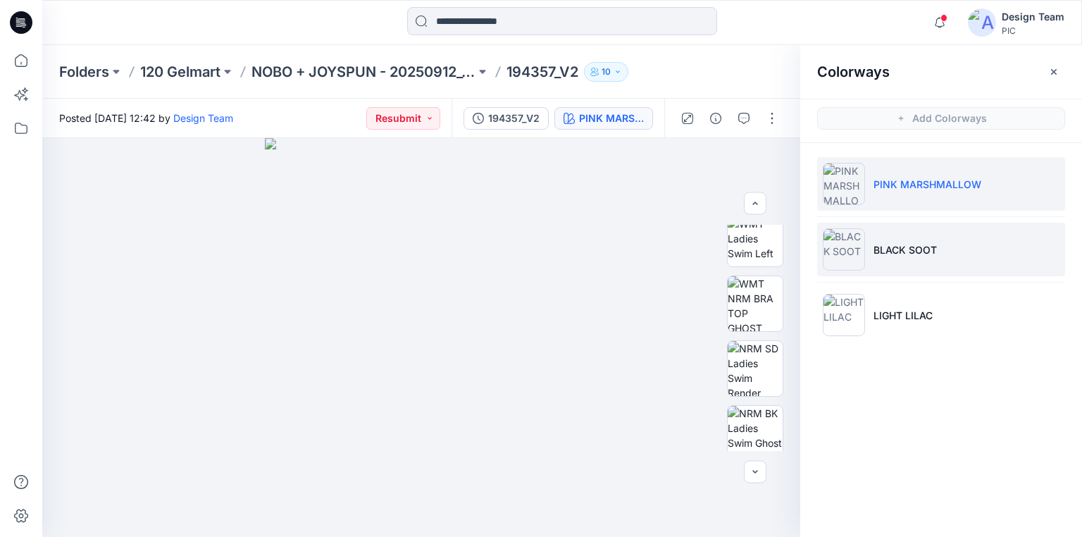
click at [895, 244] on p "BLACK SOOT" at bounding box center [905, 249] width 63 height 15
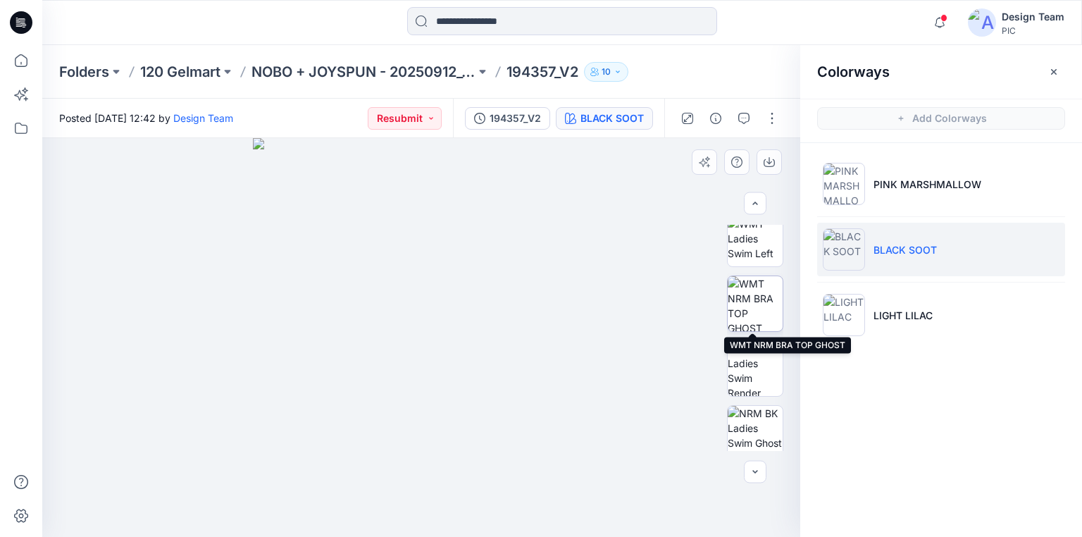
click at [757, 314] on img at bounding box center [755, 303] width 55 height 55
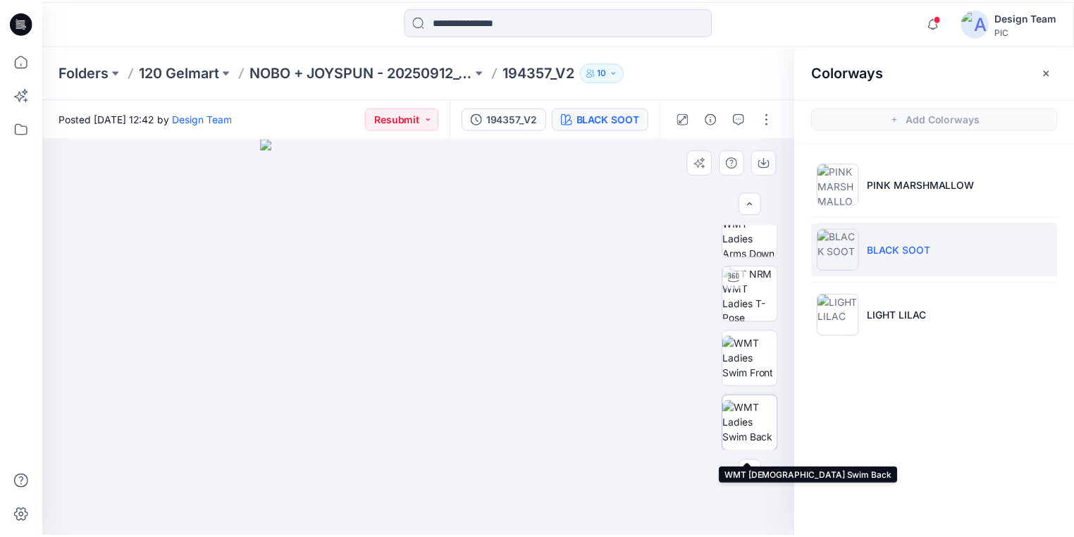
scroll to position [56, 0]
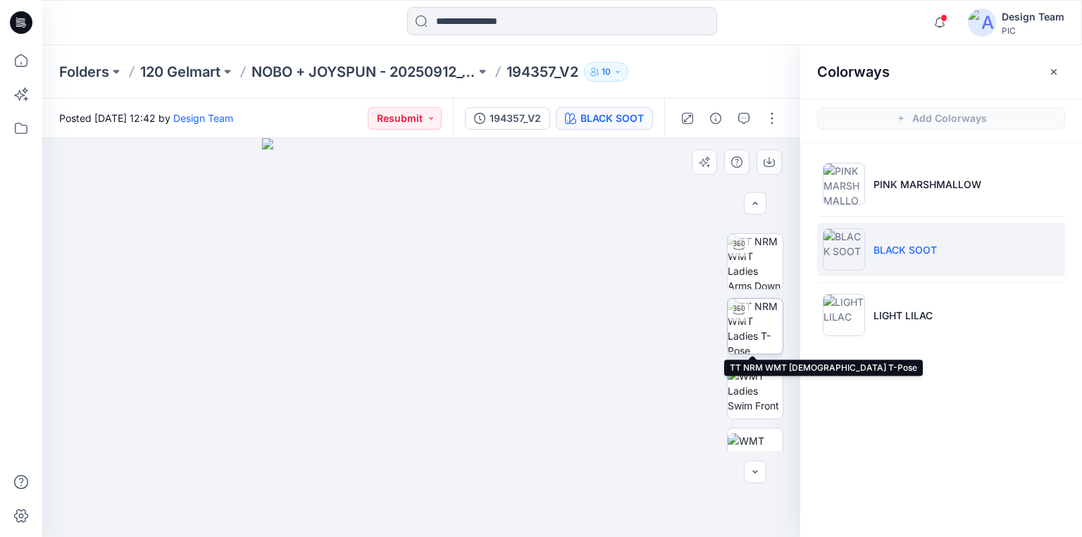
click at [758, 327] on img at bounding box center [755, 326] width 55 height 55
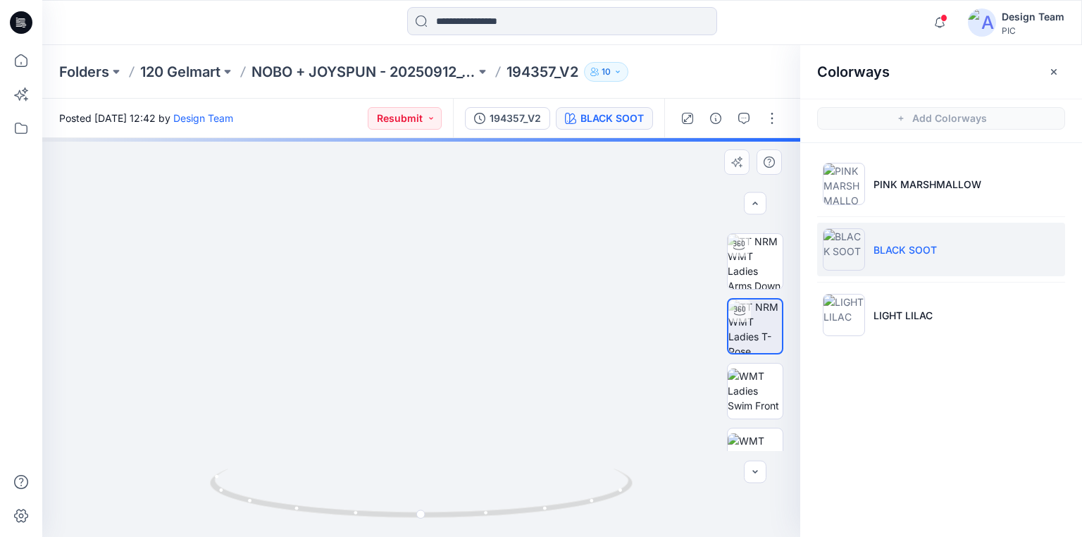
drag, startPoint x: 457, startPoint y: 454, endPoint x: 493, endPoint y: 330, distance: 129.8
click at [17, 23] on icon at bounding box center [21, 22] width 23 height 23
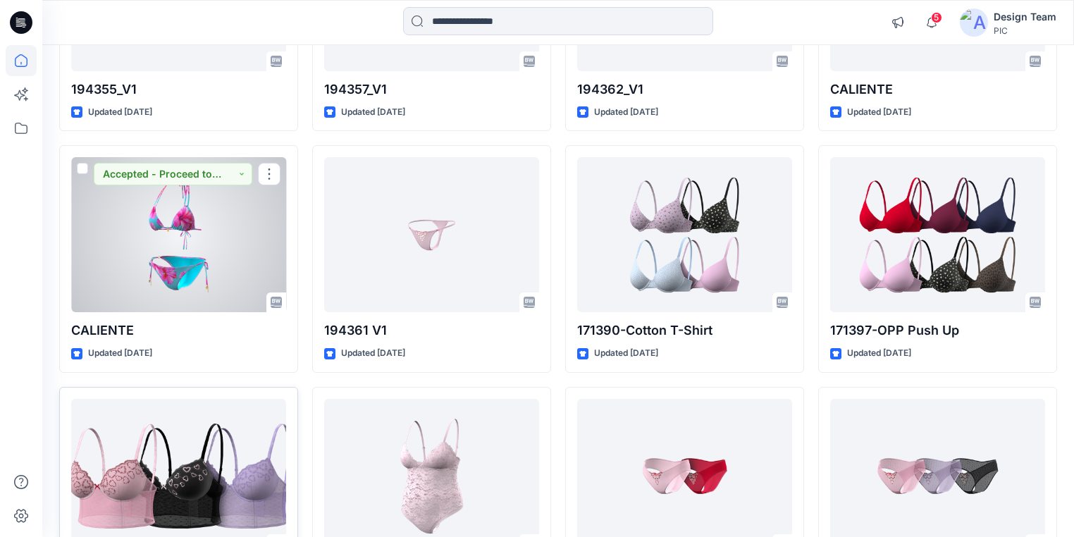
scroll to position [4560, 0]
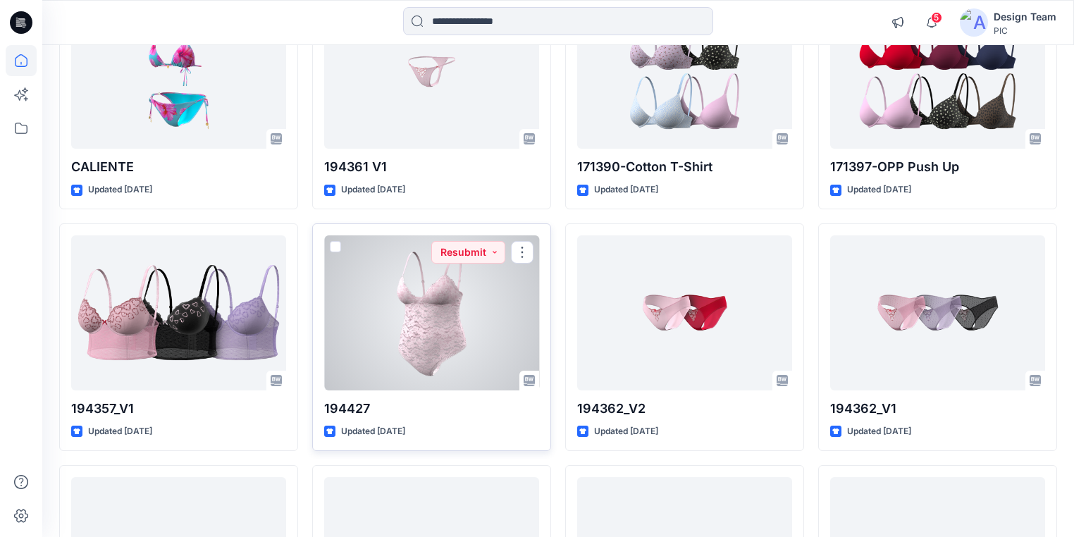
click at [414, 330] on div at bounding box center [431, 312] width 215 height 155
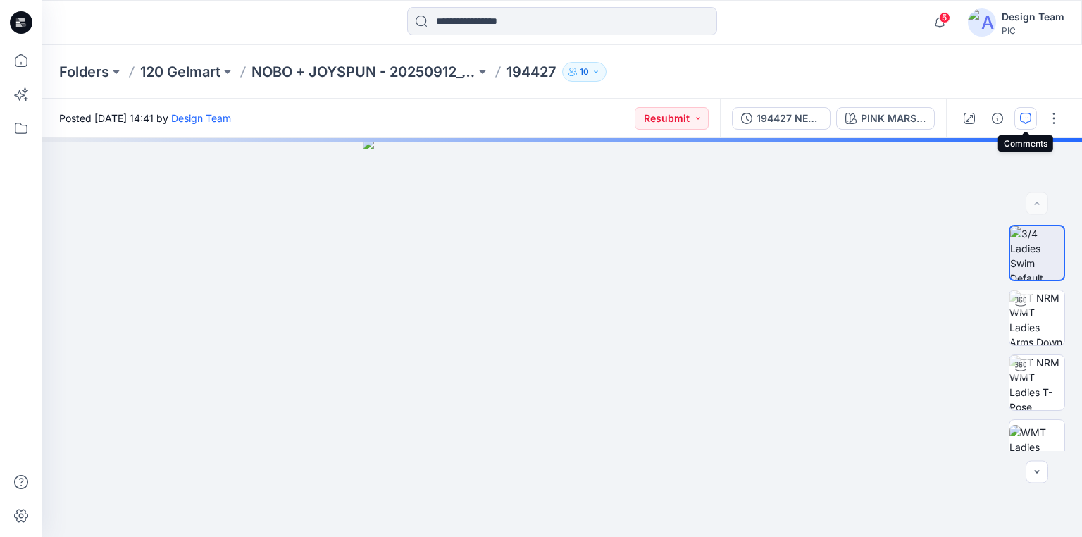
click at [1023, 116] on icon "button" at bounding box center [1025, 118] width 11 height 11
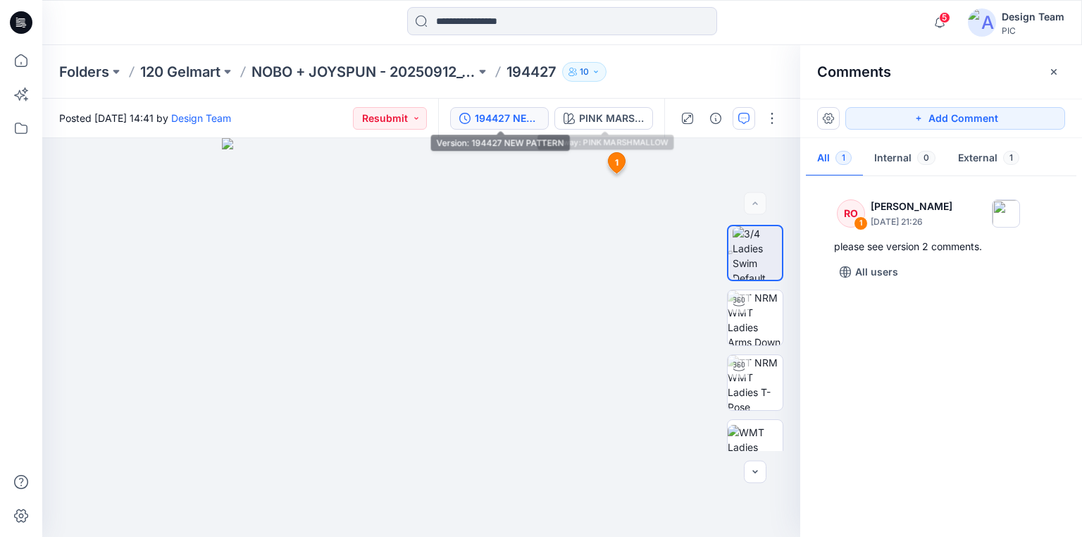
click at [514, 116] on div "194427 NEW PATTERN" at bounding box center [507, 119] width 65 height 16
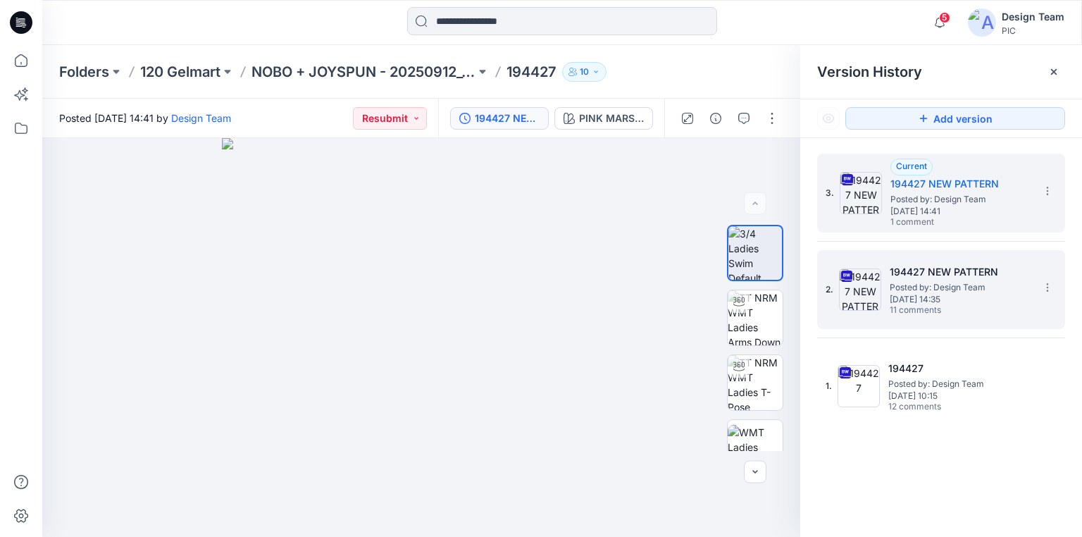
click at [955, 276] on h5 "194427 NEW PATTERN" at bounding box center [960, 272] width 141 height 17
